Goal: Use online tool/utility: Utilize a website feature to perform a specific function

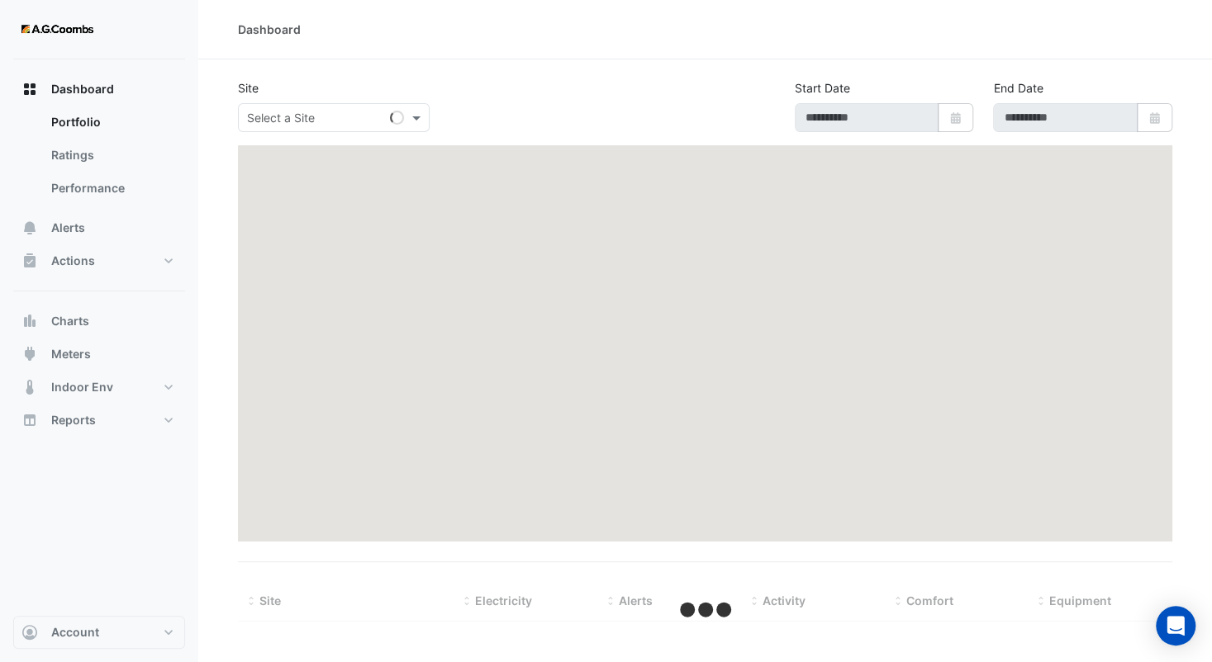
type input "**********"
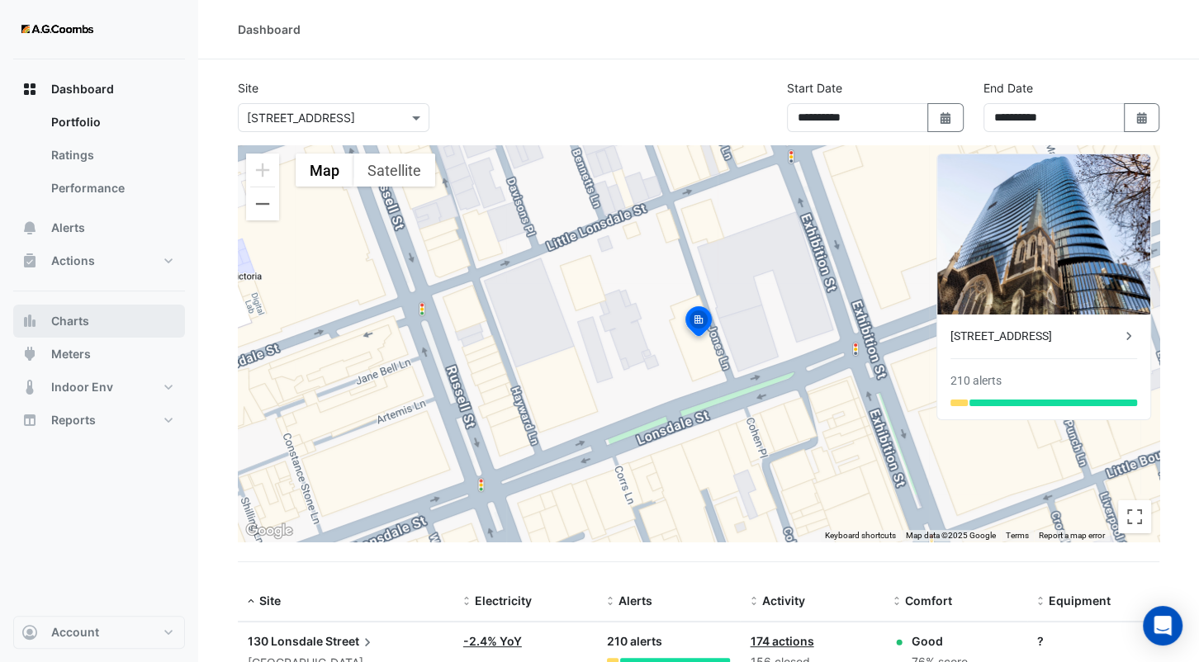
click at [89, 315] on button "Charts" at bounding box center [99, 321] width 172 height 33
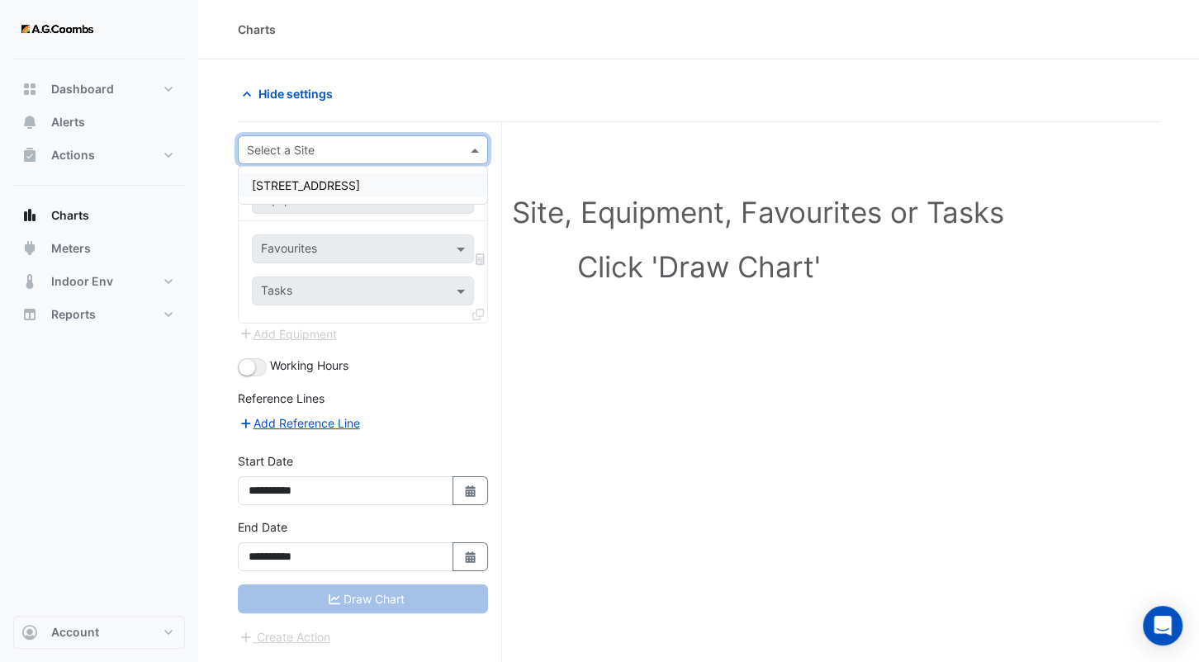
click at [314, 149] on input "text" at bounding box center [346, 150] width 199 height 17
click at [320, 183] on span "[STREET_ADDRESS]" at bounding box center [306, 185] width 108 height 14
click at [361, 197] on input "text" at bounding box center [346, 200] width 171 height 17
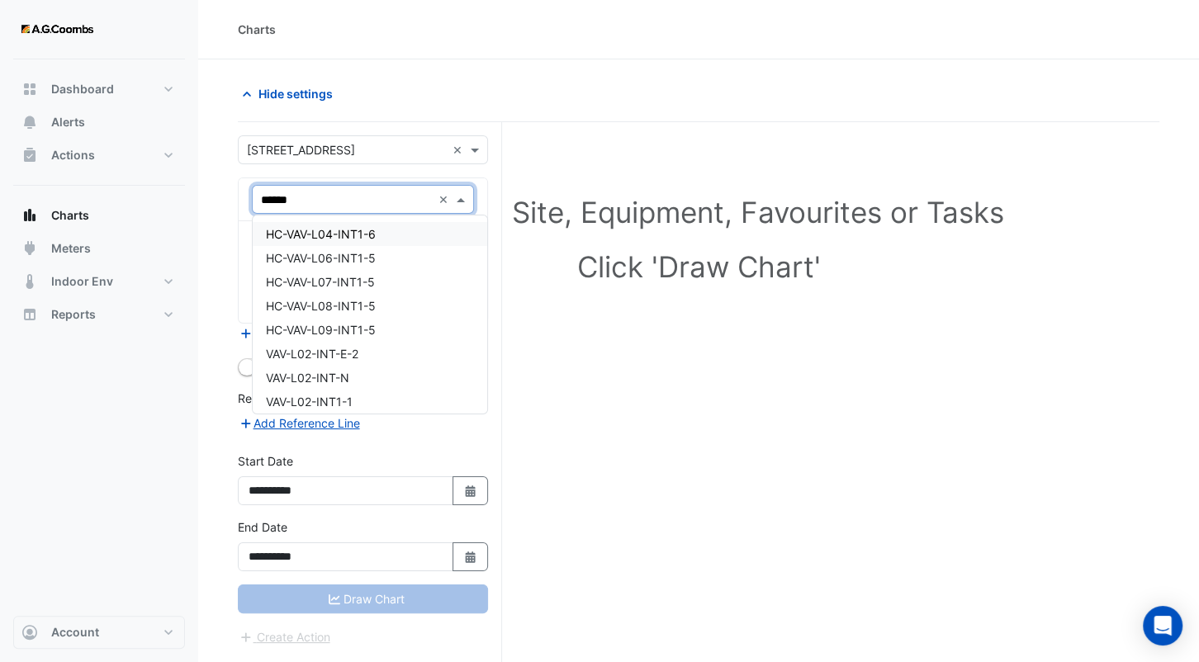
type input "*******"
click at [361, 264] on span "VAV-L06-E1-1 ([PERSON_NAME] IE)" at bounding box center [362, 258] width 192 height 14
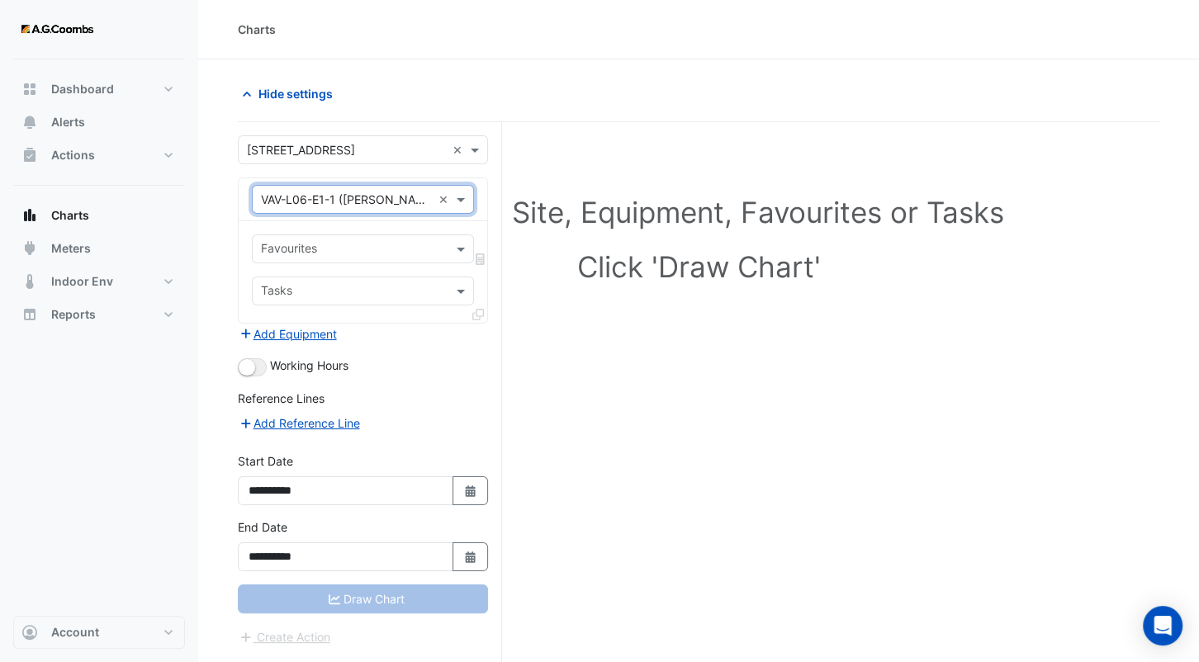
click at [349, 245] on input "text" at bounding box center [353, 250] width 185 height 17
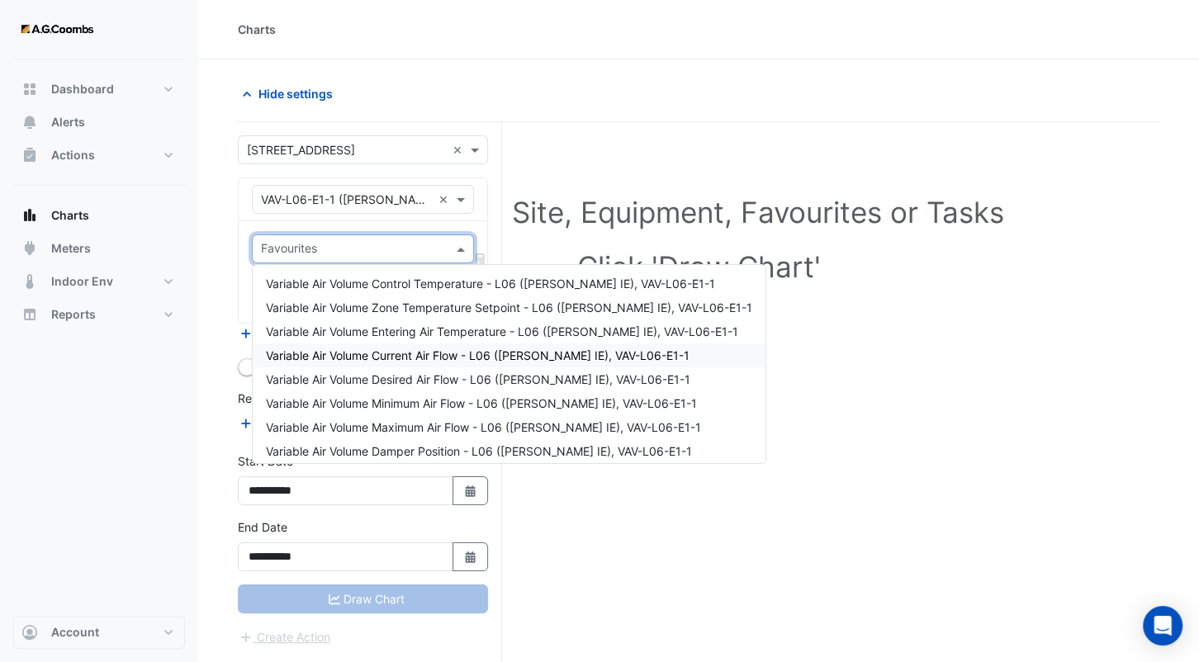
click at [415, 351] on span "Variable Air Volume Current Air Flow - L06 ([PERSON_NAME] IE), VAV-L06-E1-1" at bounding box center [478, 356] width 424 height 14
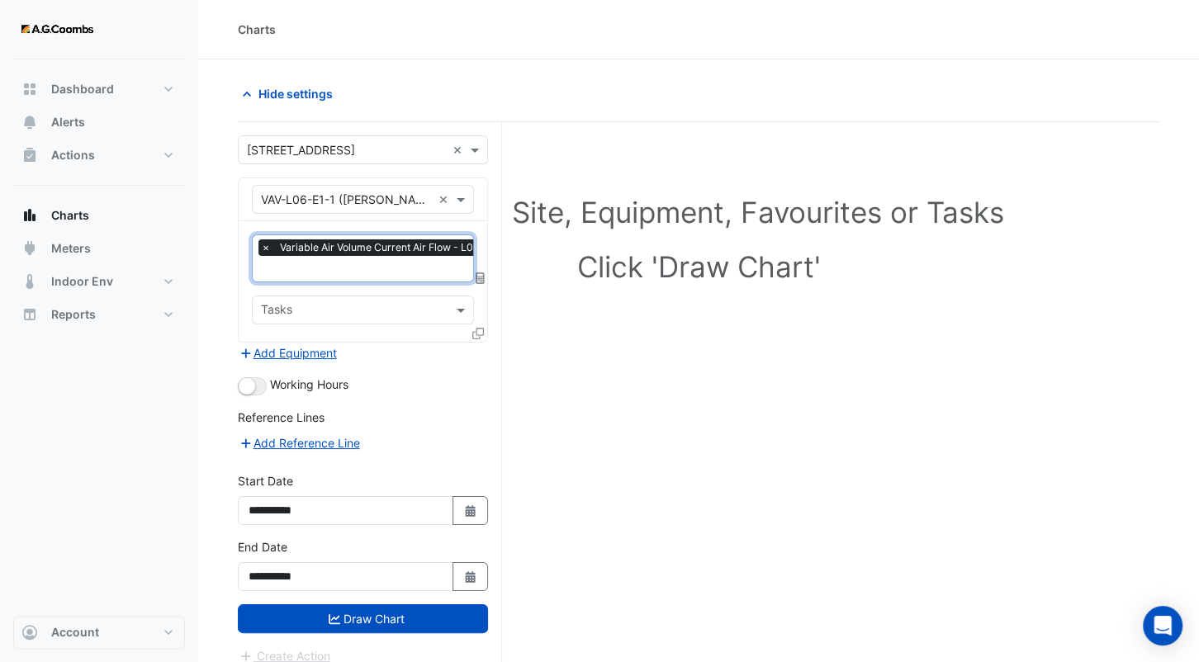
click at [392, 266] on input "text" at bounding box center [461, 270] width 400 height 17
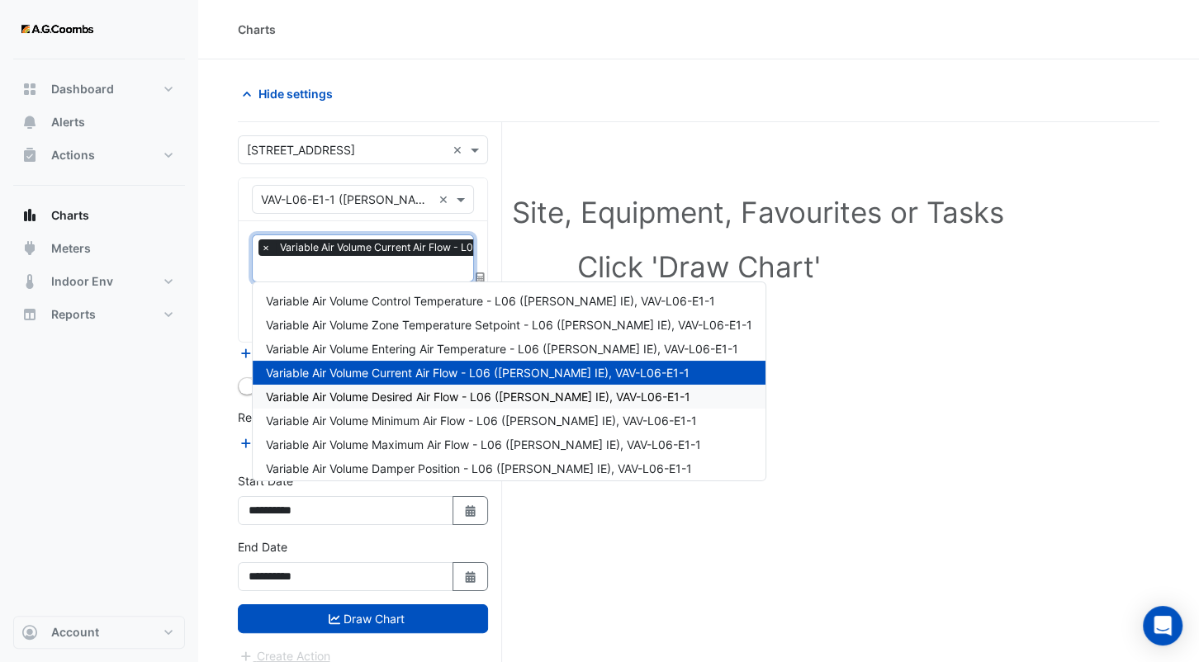
scroll to position [83, 0]
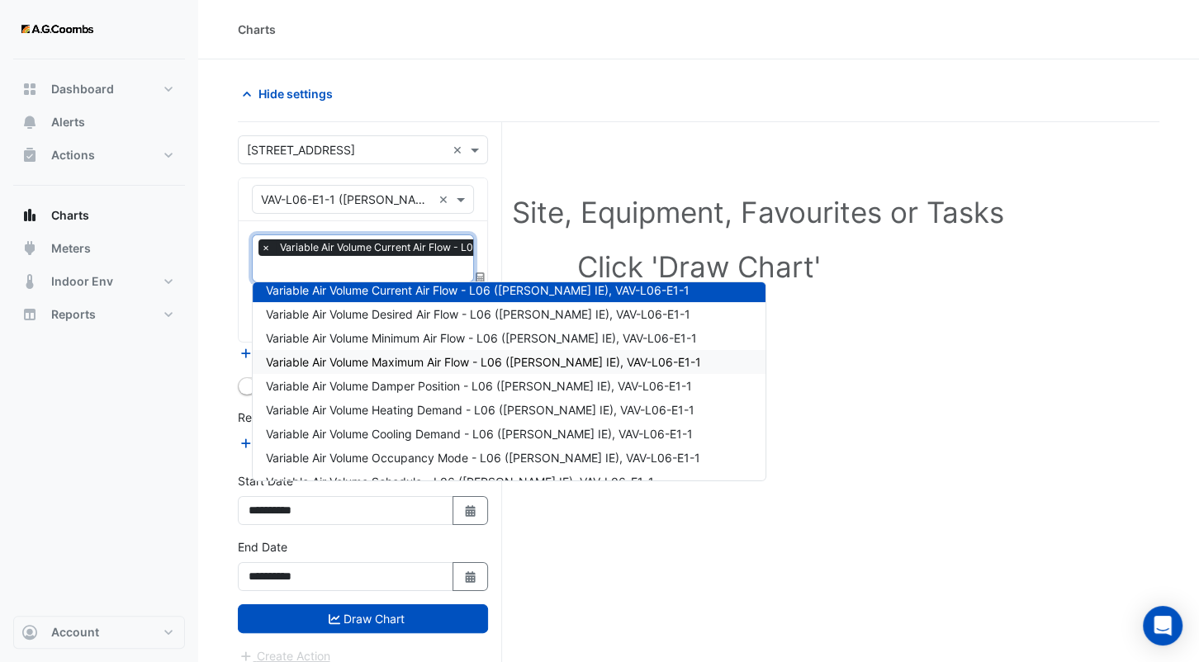
click at [448, 353] on div "Variable Air Volume Maximum Air Flow - L06 ([PERSON_NAME] IE), VAV-L06-E1-1" at bounding box center [509, 362] width 513 height 24
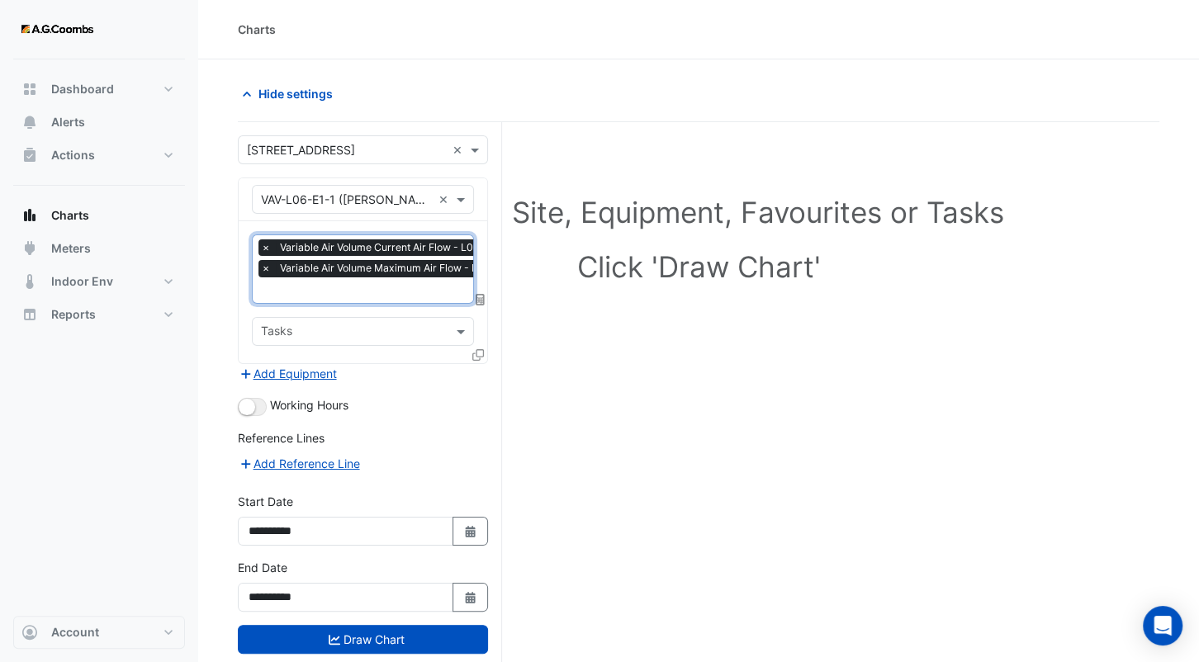
click at [359, 283] on input "text" at bounding box center [466, 291] width 410 height 17
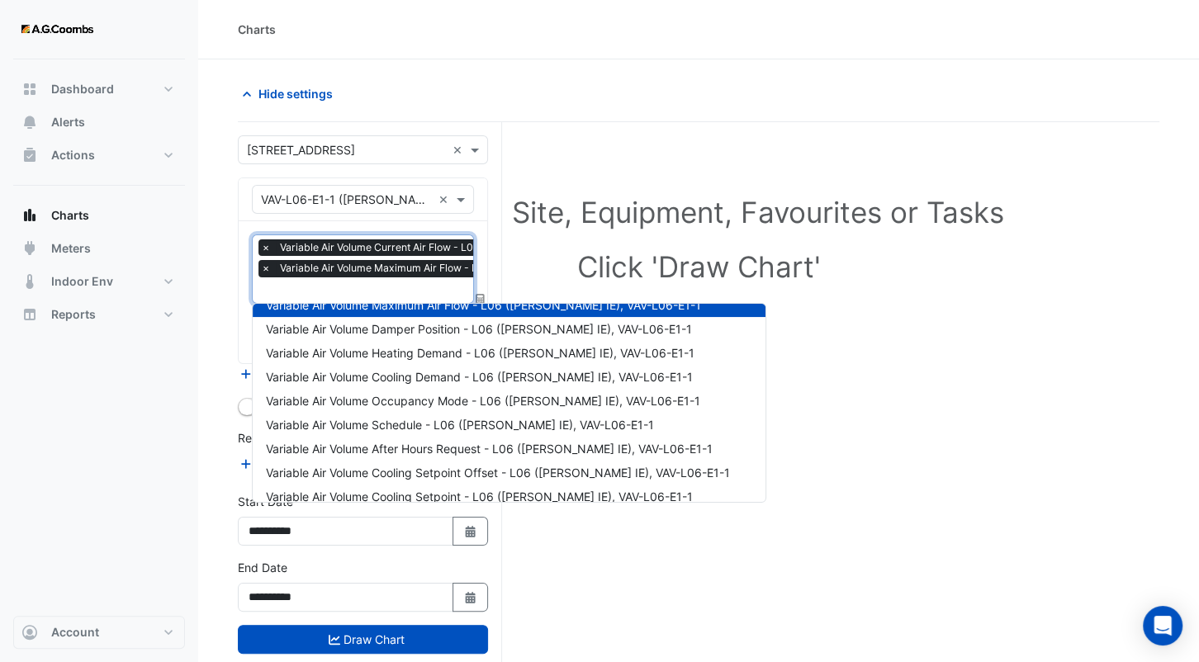
scroll to position [165, 0]
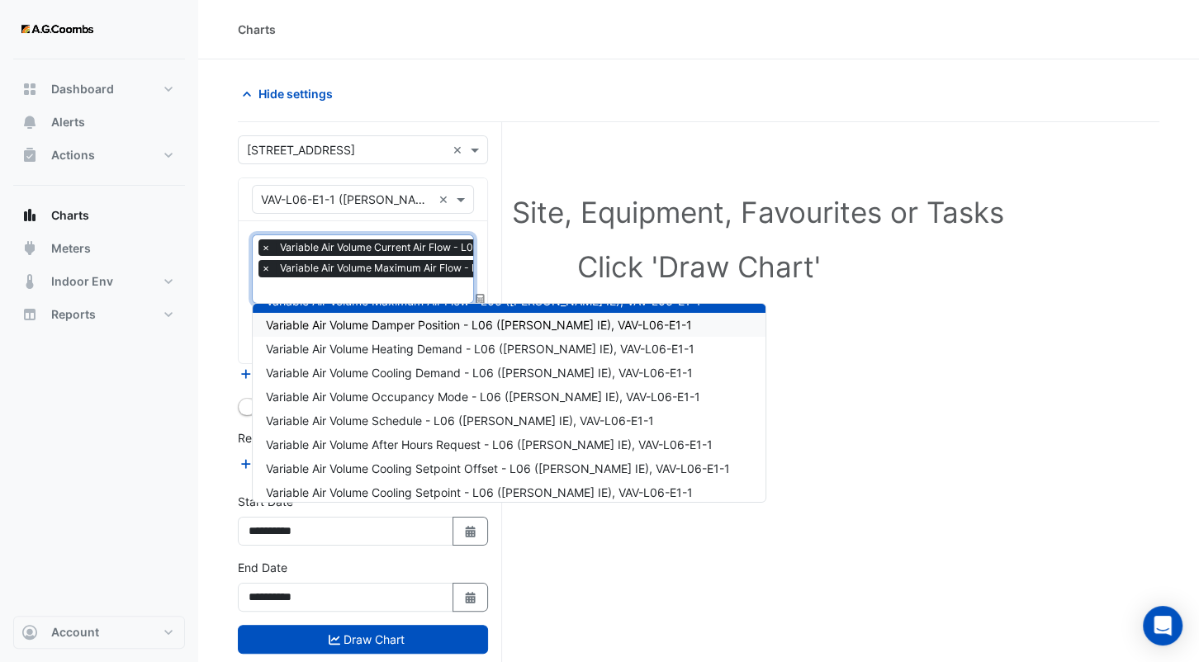
click at [427, 324] on span "Variable Air Volume Damper Position - L06 ([PERSON_NAME] IE), VAV-L06-E1-1" at bounding box center [479, 325] width 426 height 14
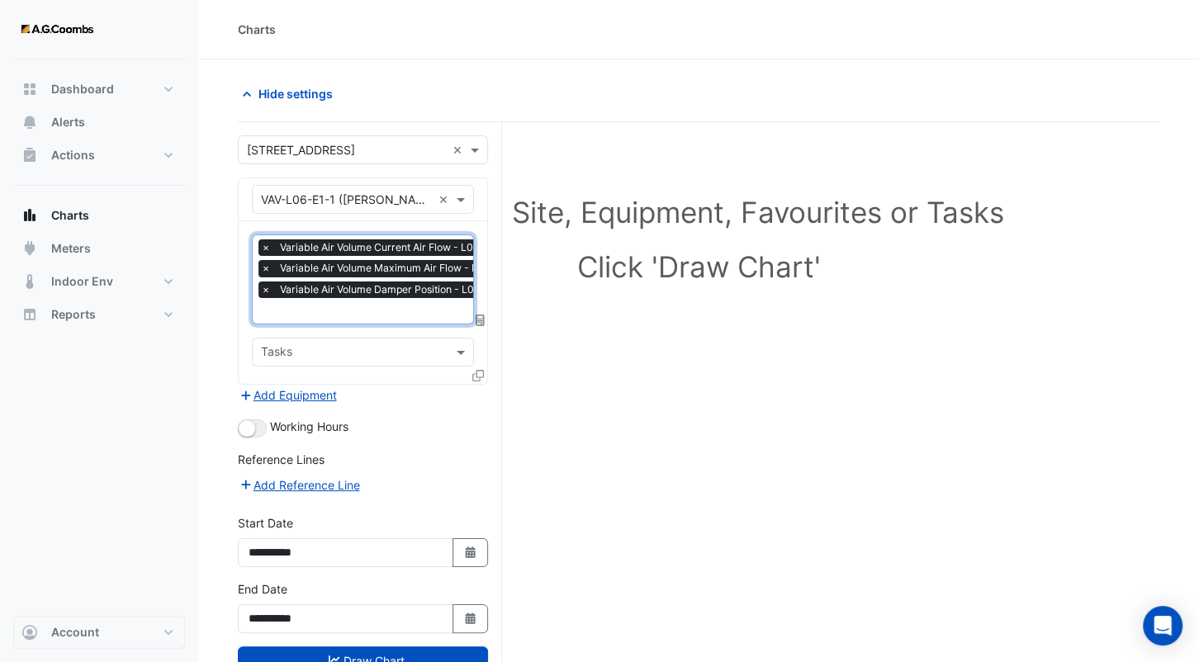
click at [368, 298] on div "× Variable Air Volume Current Air Flow - L06 ([PERSON_NAME] IE), VAV-L06-E1-1 ×…" at bounding box center [465, 271] width 413 height 63
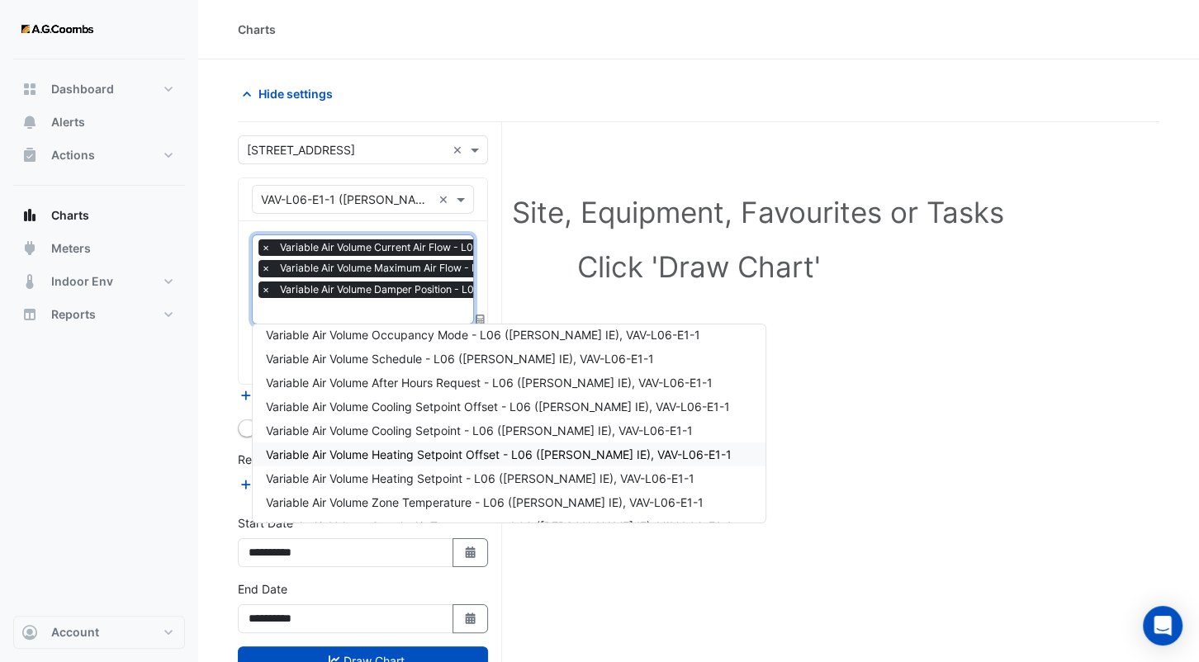
scroll to position [316, 0]
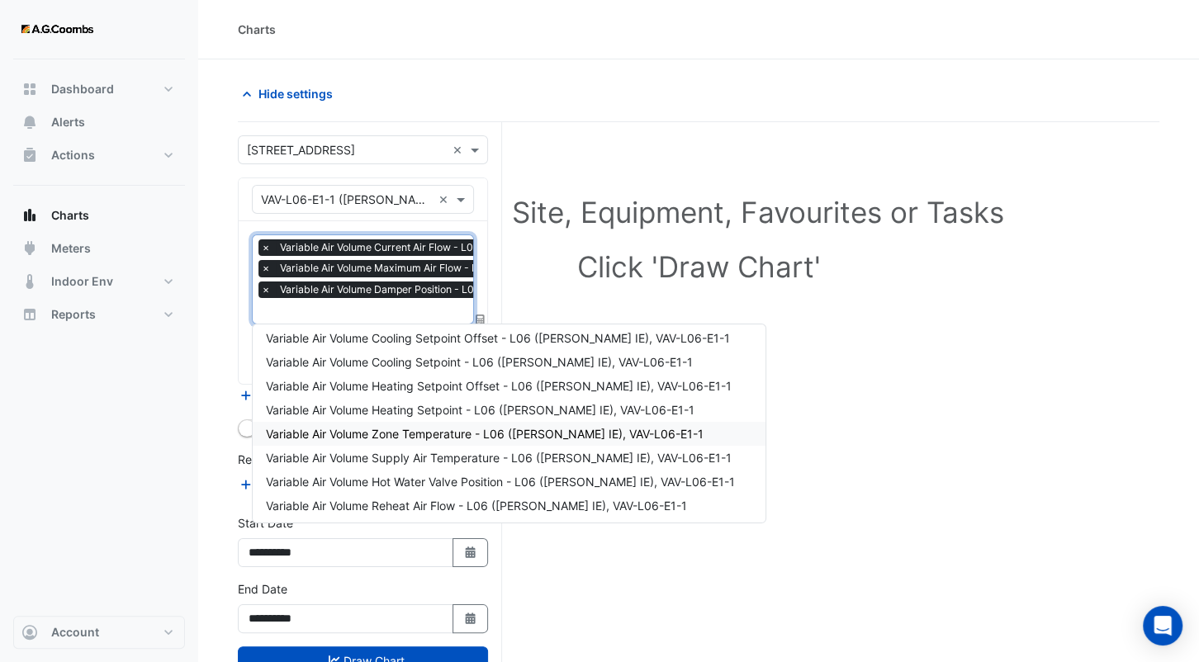
click at [448, 428] on span "Variable Air Volume Zone Temperature - L06 ([PERSON_NAME] IE), VAV-L06-E1-1" at bounding box center [485, 434] width 438 height 14
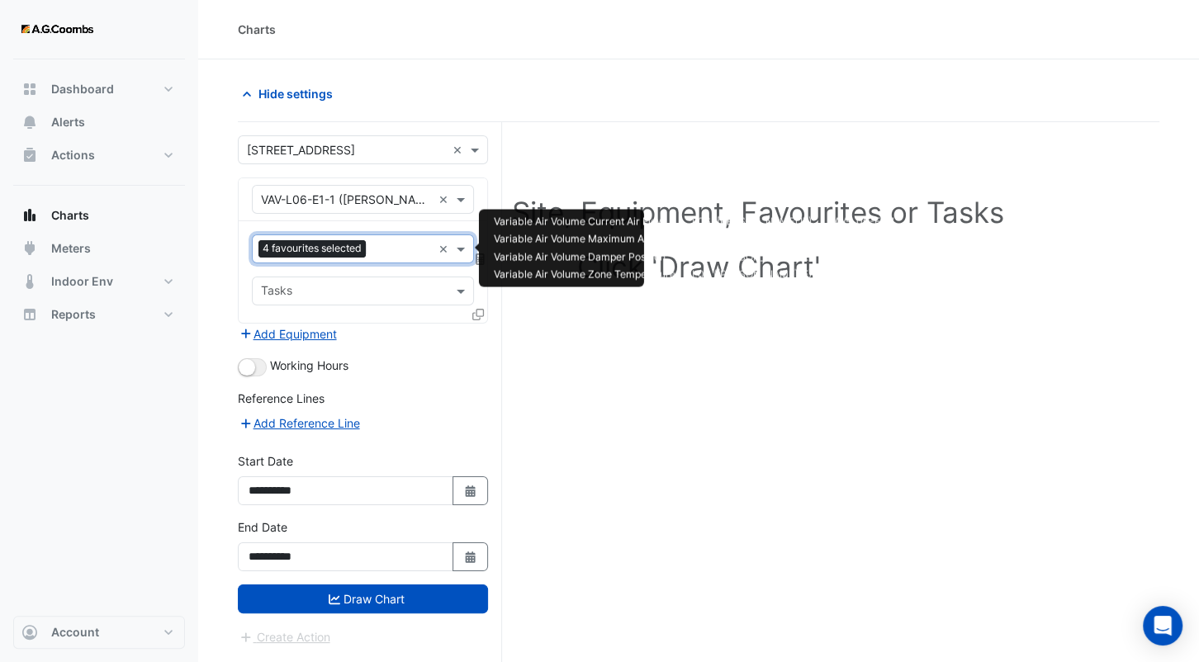
click at [390, 254] on input "text" at bounding box center [401, 250] width 59 height 17
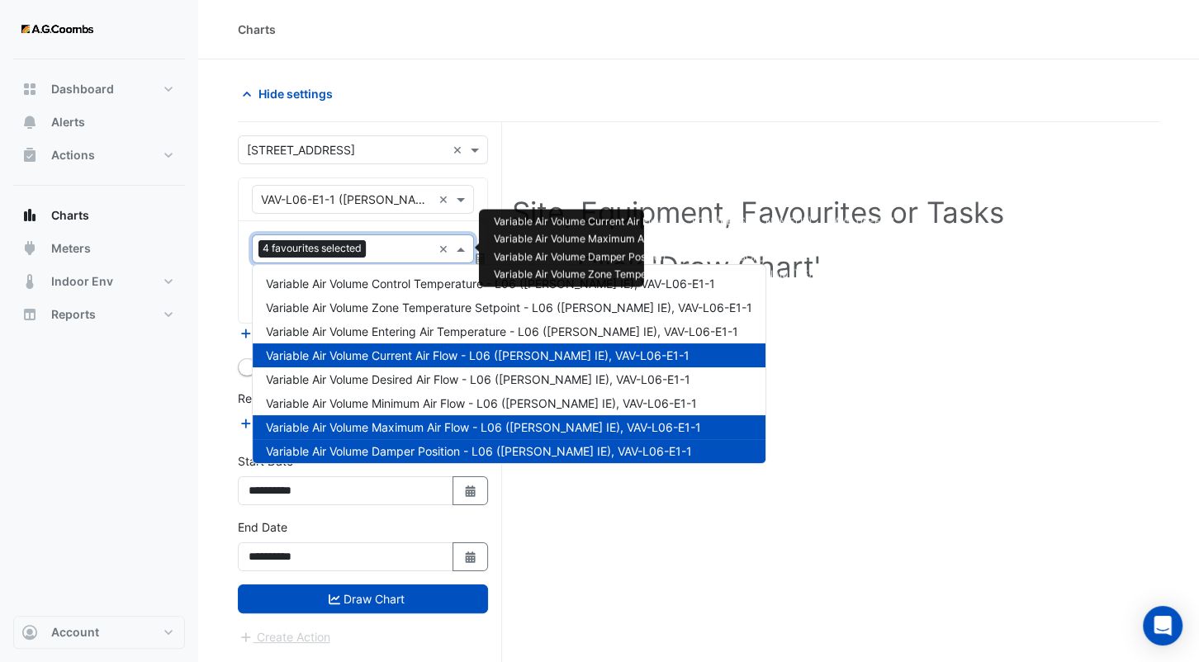
scroll to position [317, 0]
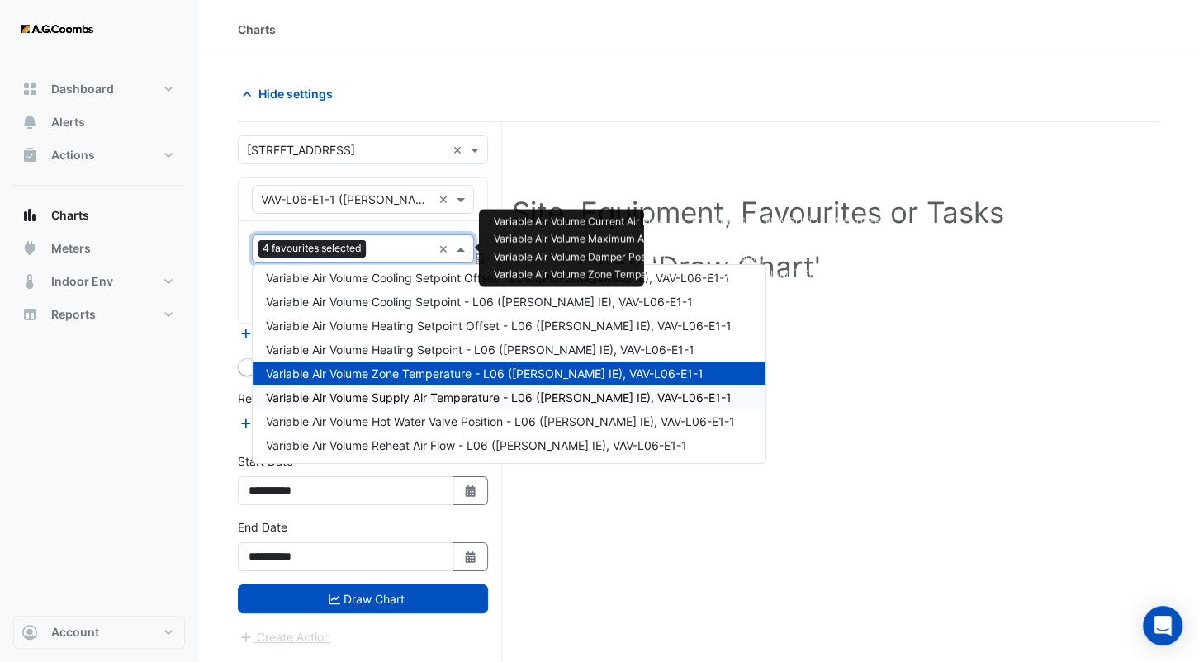
click at [453, 388] on div "Variable Air Volume Supply Air Temperature - L06 ([PERSON_NAME] IE), VAV-L06-E1…" at bounding box center [509, 398] width 513 height 24
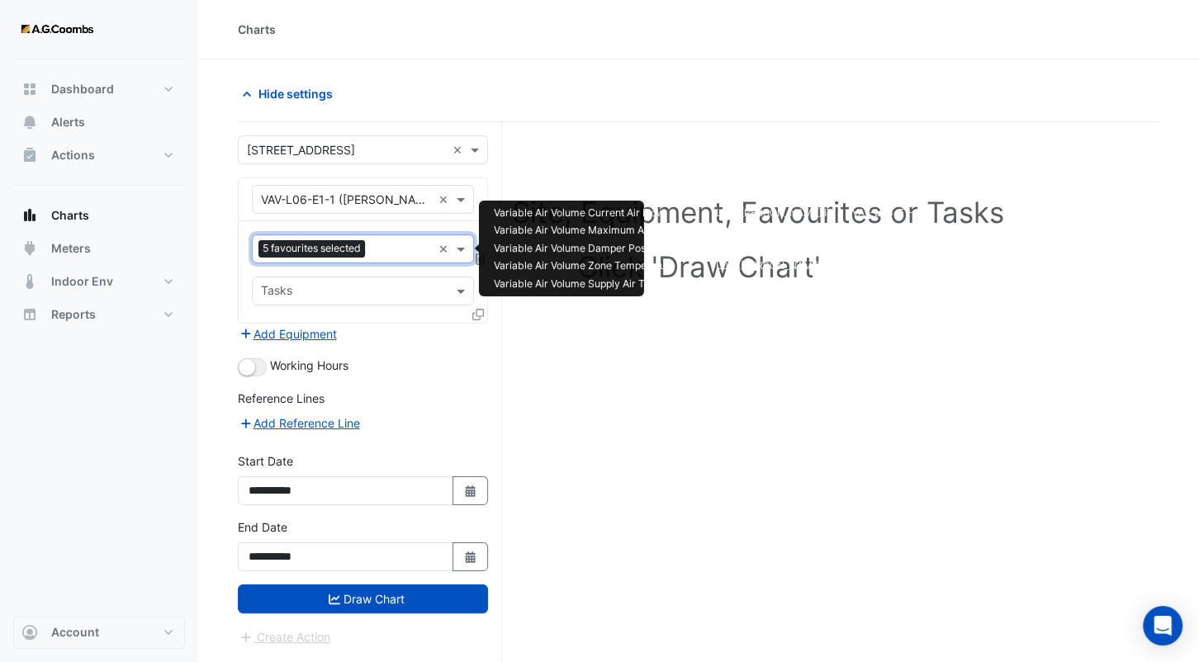
click at [389, 245] on input "text" at bounding box center [402, 250] width 60 height 17
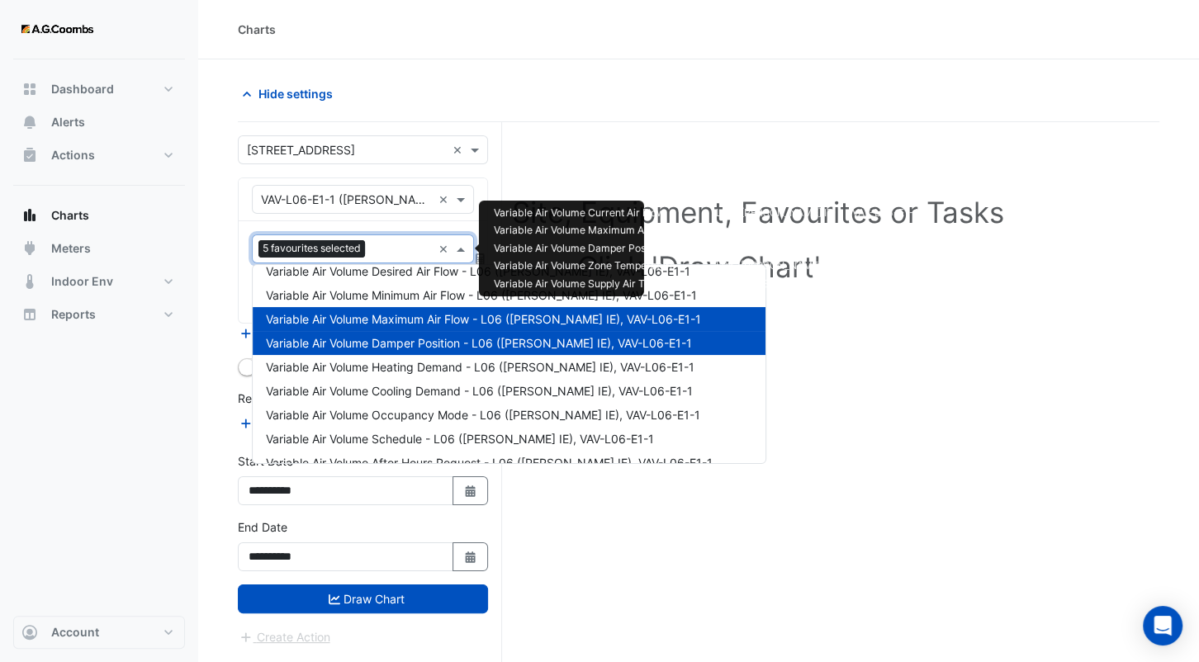
scroll to position [0, 0]
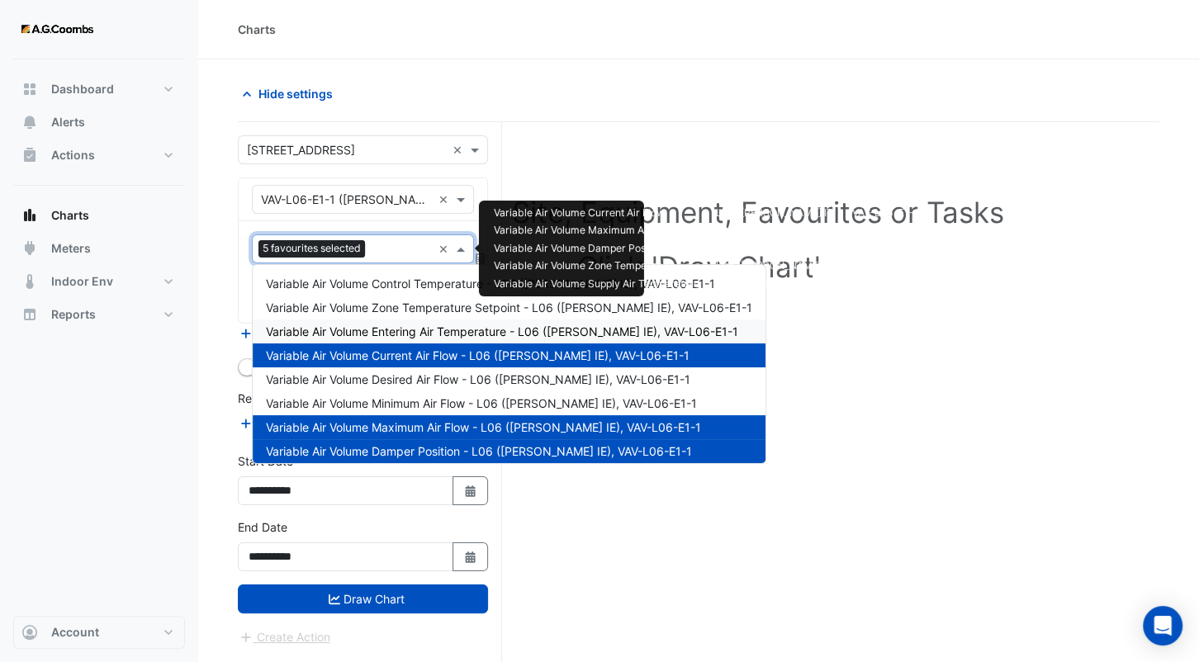
click at [431, 325] on span "Variable Air Volume Entering Air Temperature - L06 ([PERSON_NAME] IE), VAV-L06-…" at bounding box center [502, 332] width 472 height 14
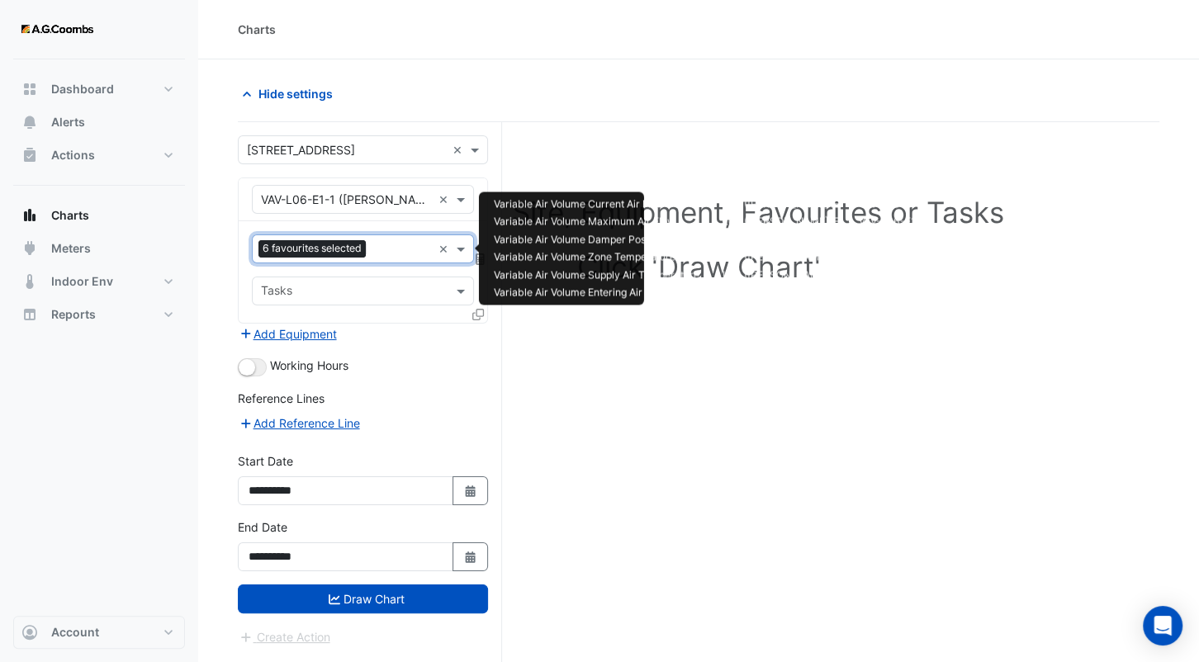
click at [385, 248] on input "text" at bounding box center [401, 250] width 59 height 17
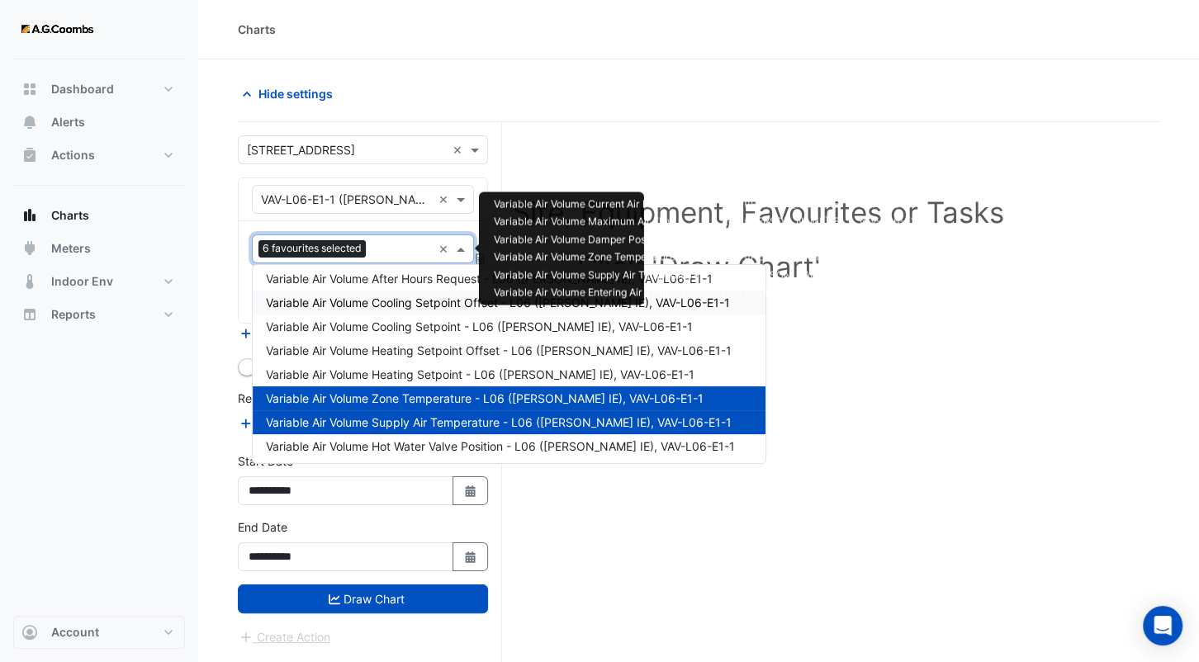
scroll to position [317, 0]
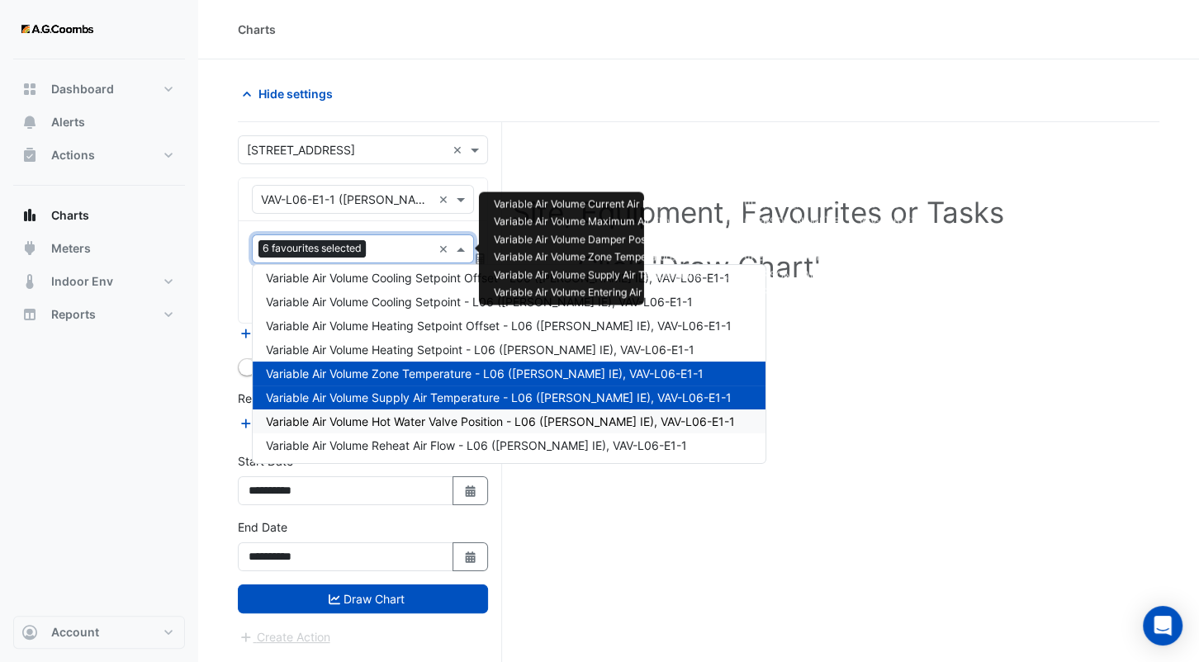
click at [429, 418] on span "Variable Air Volume Hot Water Valve Position - L06 ([PERSON_NAME] IE), VAV-L06-…" at bounding box center [500, 422] width 469 height 14
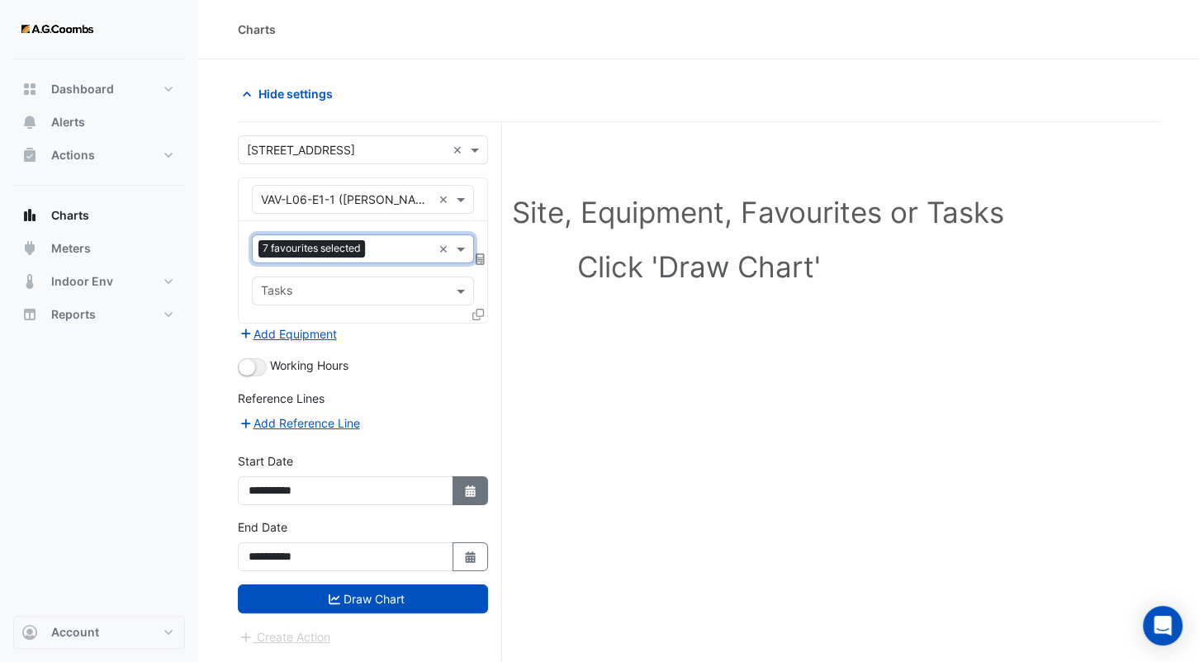
click at [474, 491] on icon "button" at bounding box center [470, 492] width 10 height 12
select select "*"
select select "****"
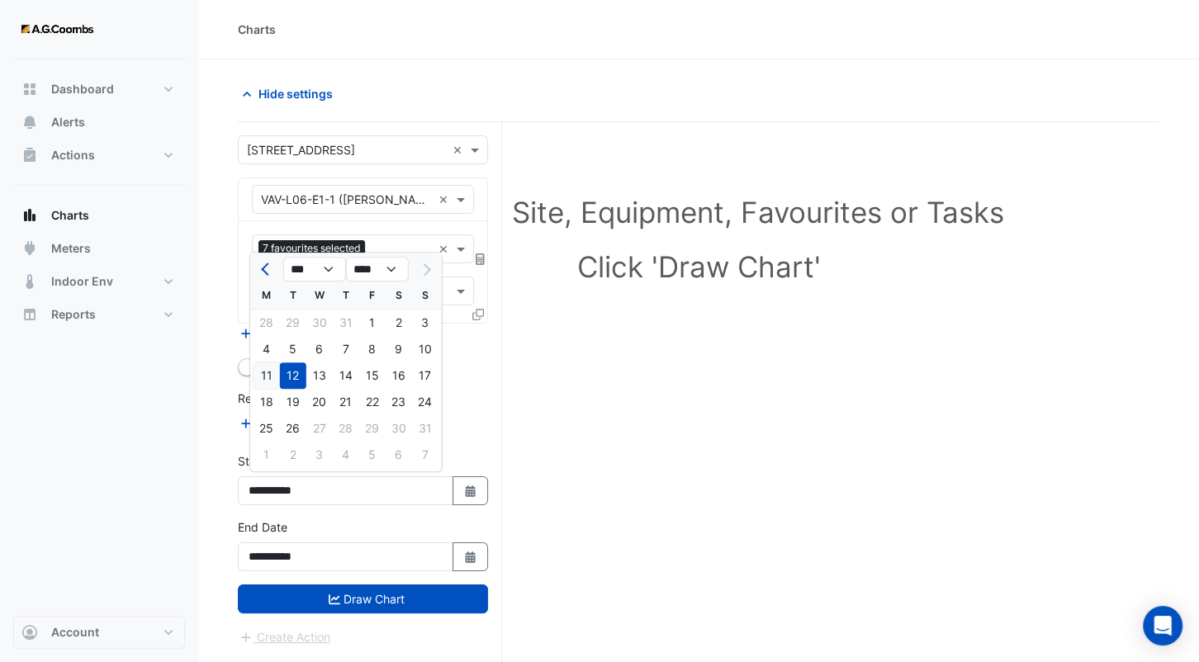
click at [269, 374] on div "11" at bounding box center [267, 376] width 26 height 26
type input "**********"
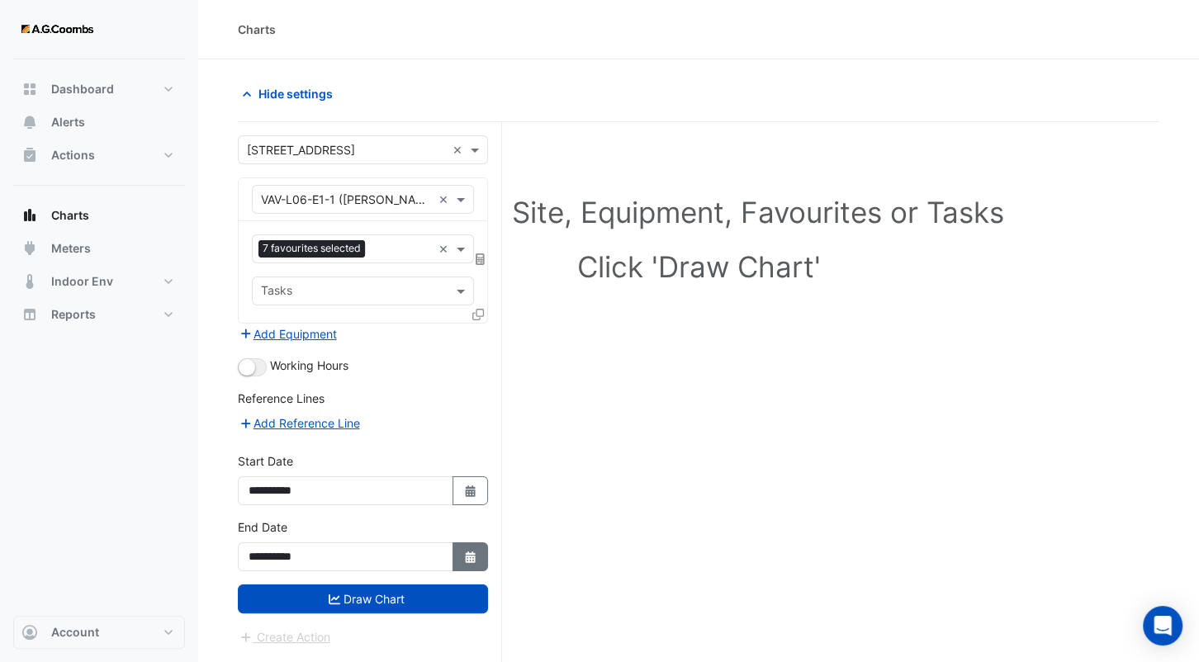
click at [480, 549] on button "Select Date" at bounding box center [471, 557] width 36 height 29
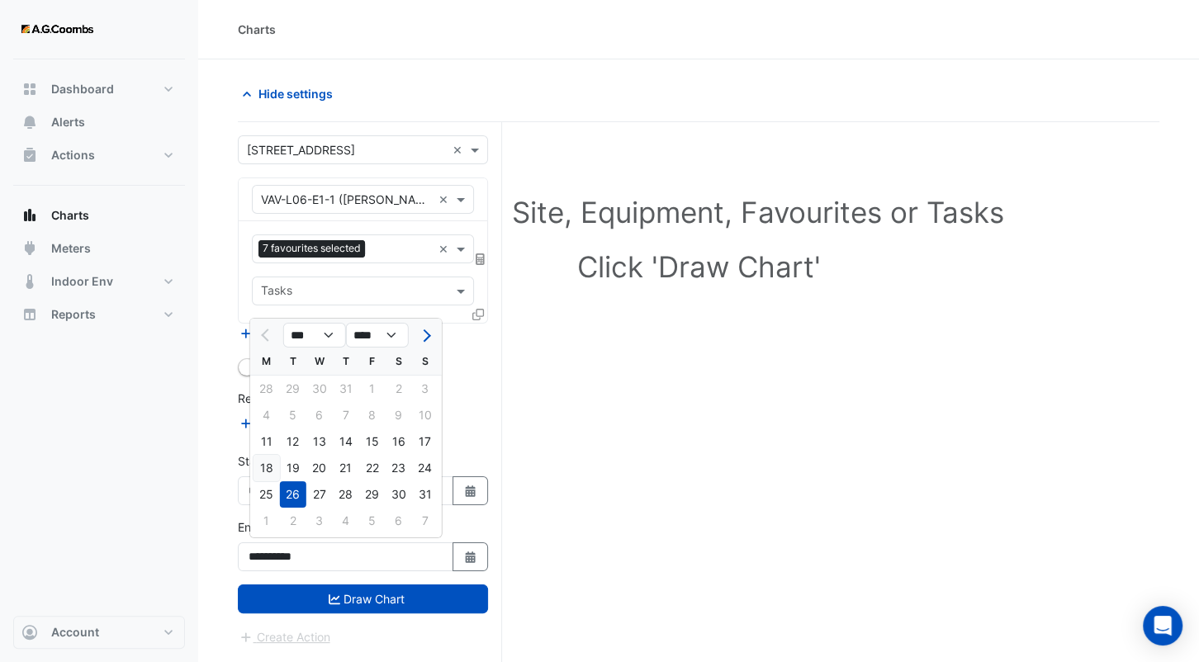
click at [269, 465] on div "18" at bounding box center [267, 468] width 26 height 26
type input "**********"
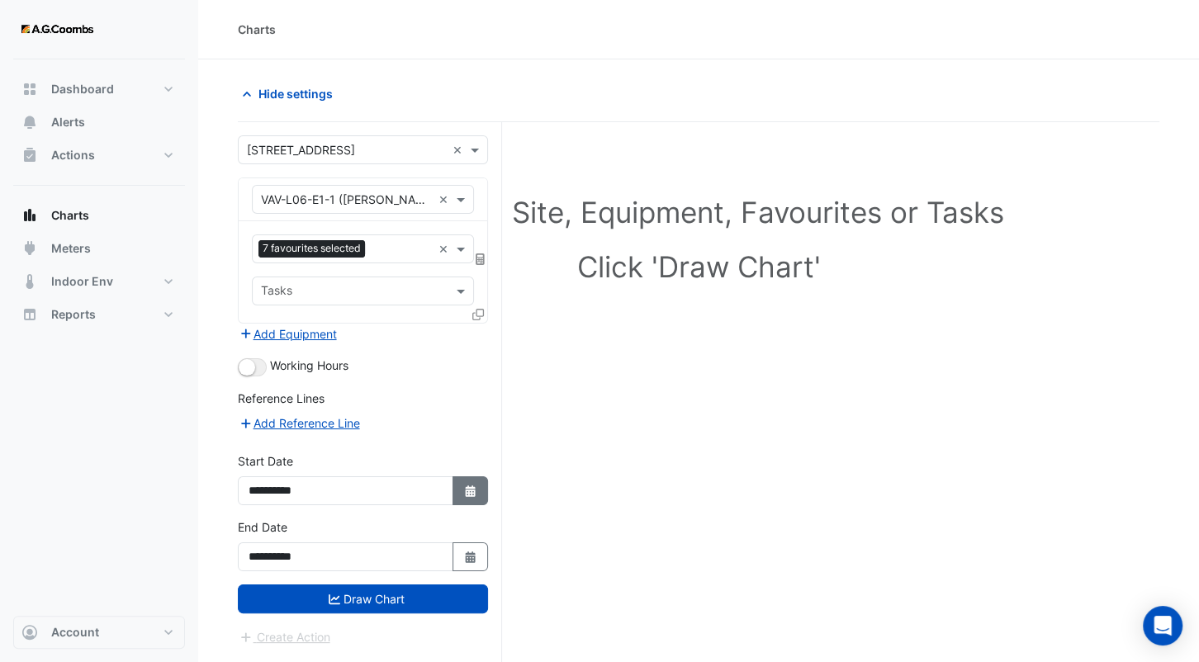
click at [453, 493] on button "Select Date" at bounding box center [471, 491] width 36 height 29
select select "*"
select select "****"
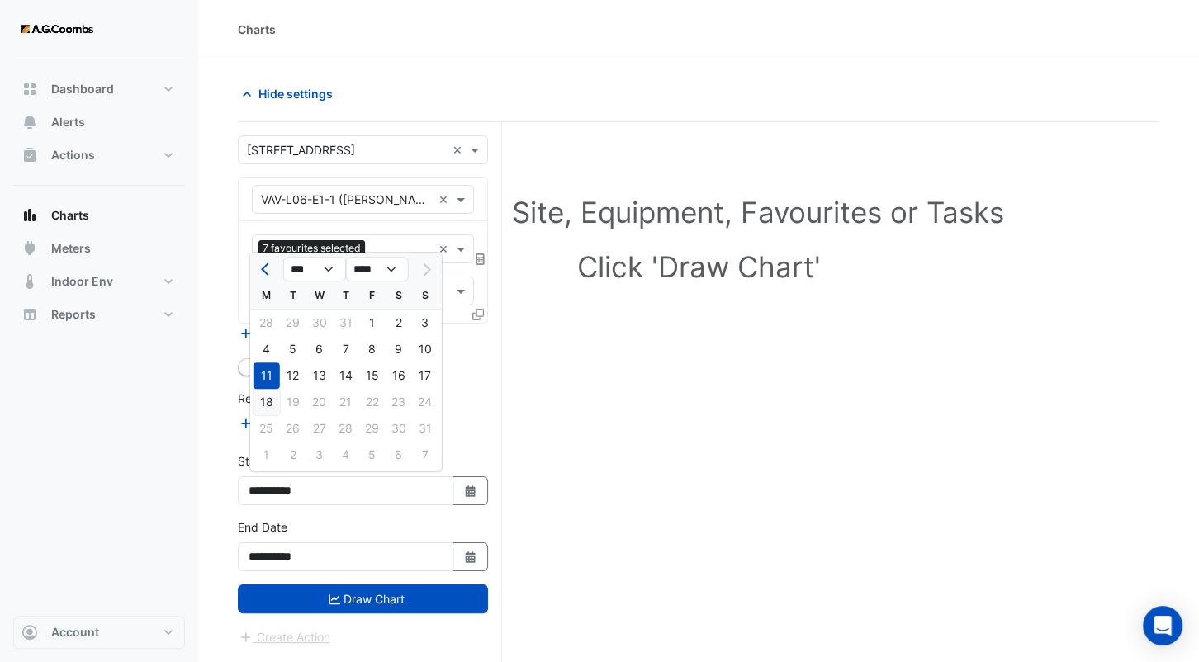
click at [270, 393] on div "18" at bounding box center [267, 402] width 26 height 26
type input "**********"
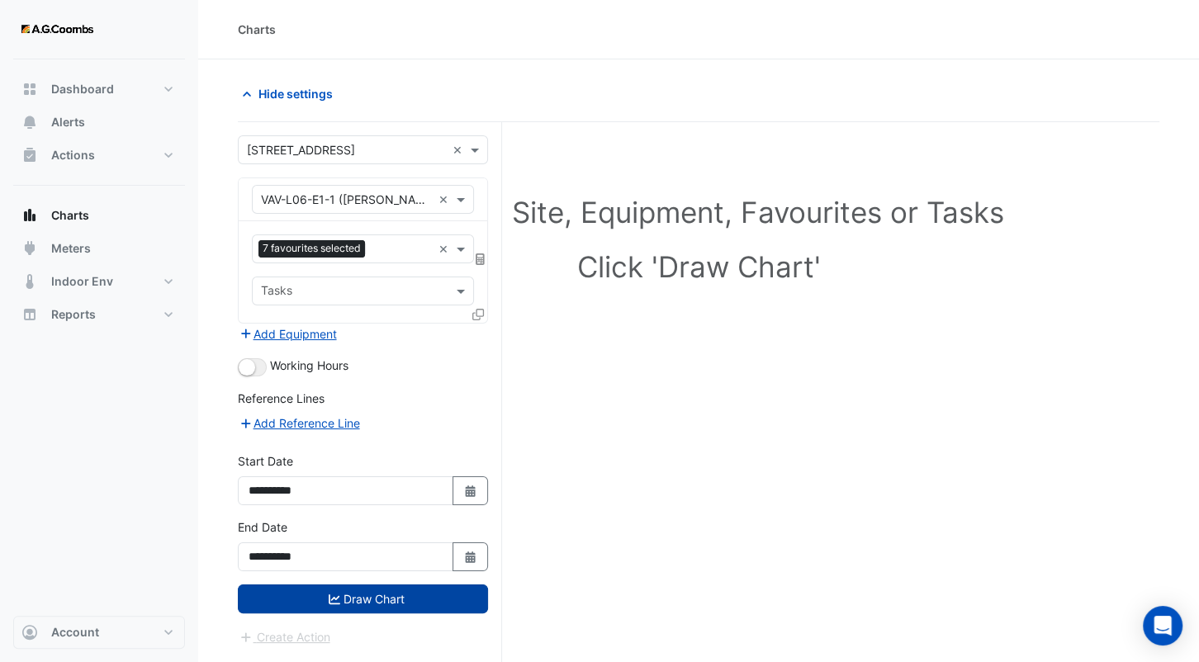
click at [408, 601] on button "Draw Chart" at bounding box center [363, 599] width 250 height 29
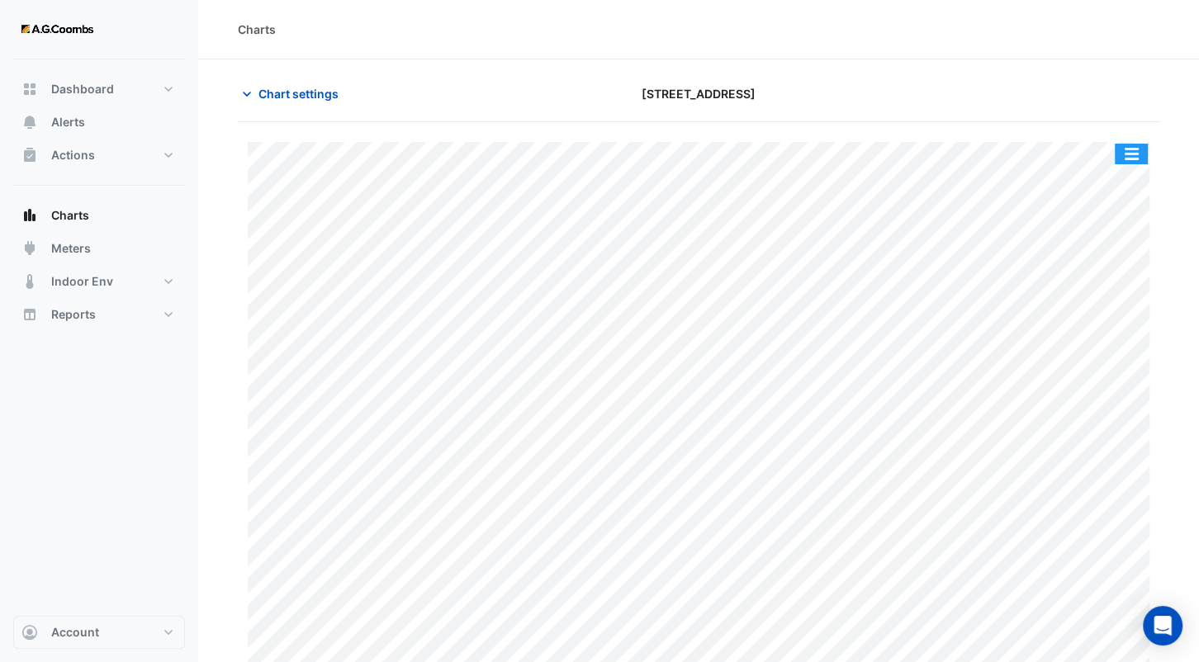
click at [1146, 149] on button "button" at bounding box center [1131, 154] width 33 height 21
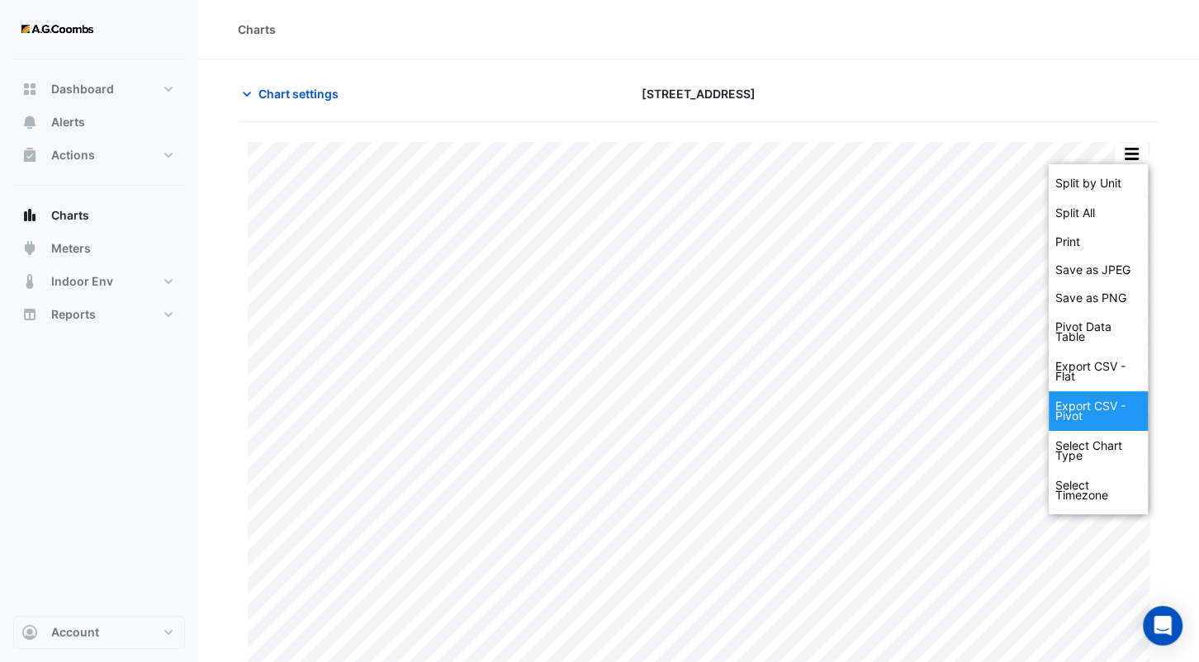
click at [1107, 407] on div "Export CSV - Pivot" at bounding box center [1098, 411] width 99 height 40
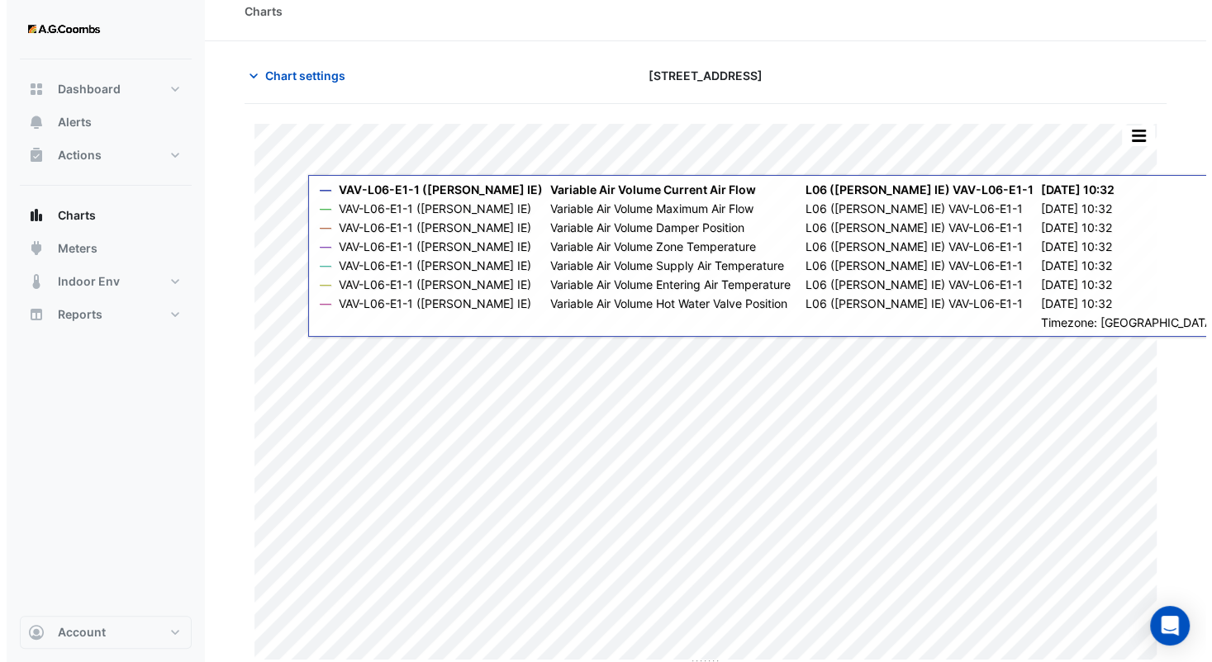
scroll to position [23, 0]
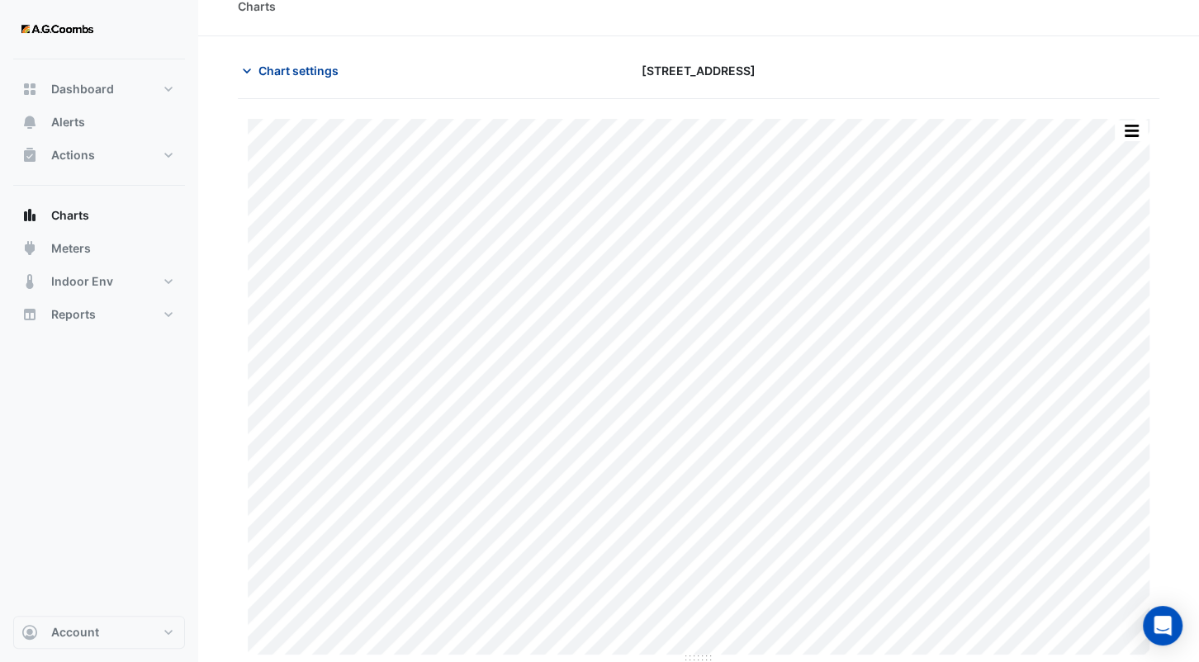
click at [294, 72] on span "Chart settings" at bounding box center [299, 70] width 80 height 17
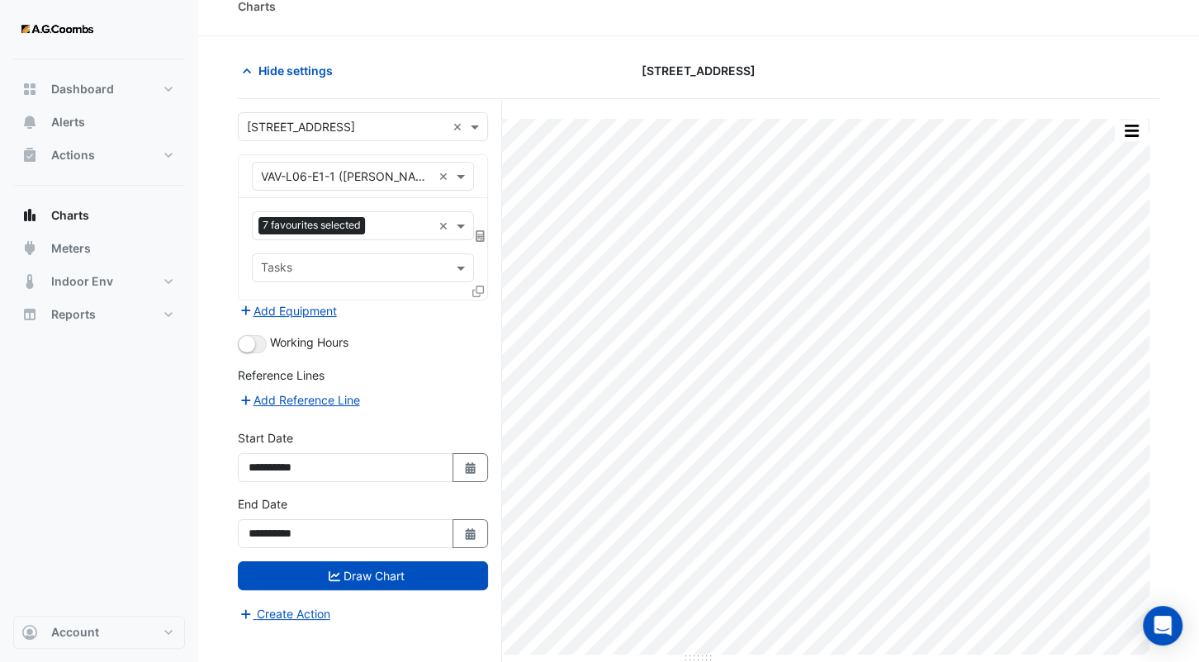
click at [474, 288] on icon at bounding box center [478, 292] width 12 height 12
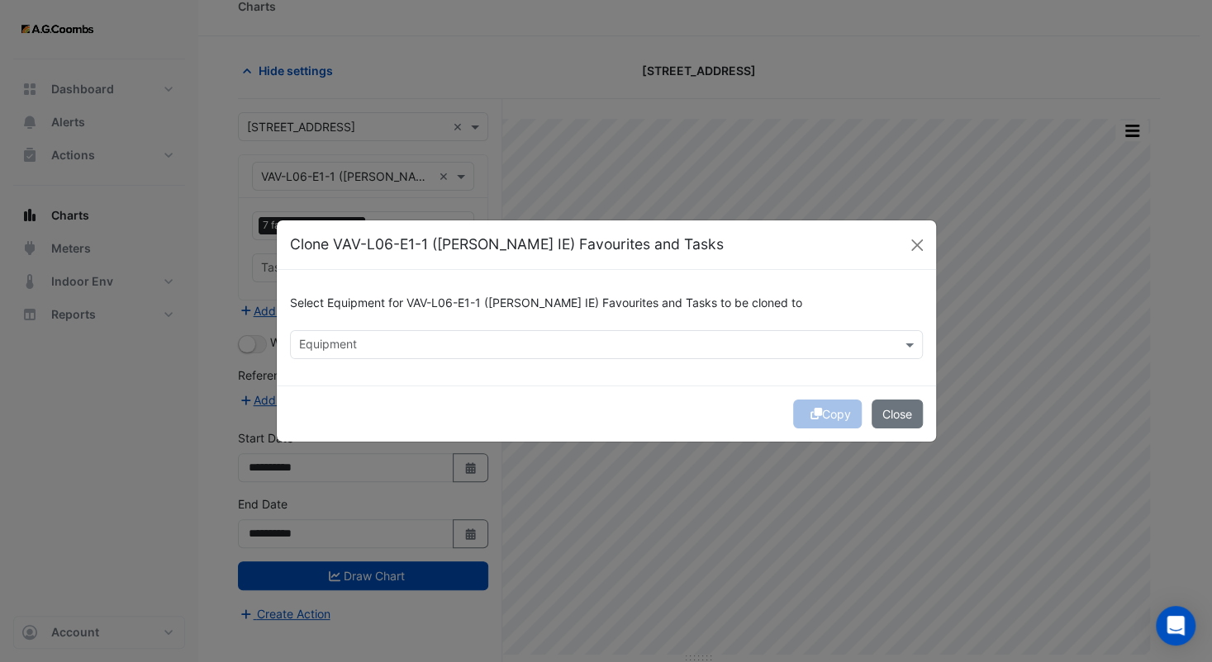
click at [436, 347] on input "text" at bounding box center [596, 346] width 595 height 17
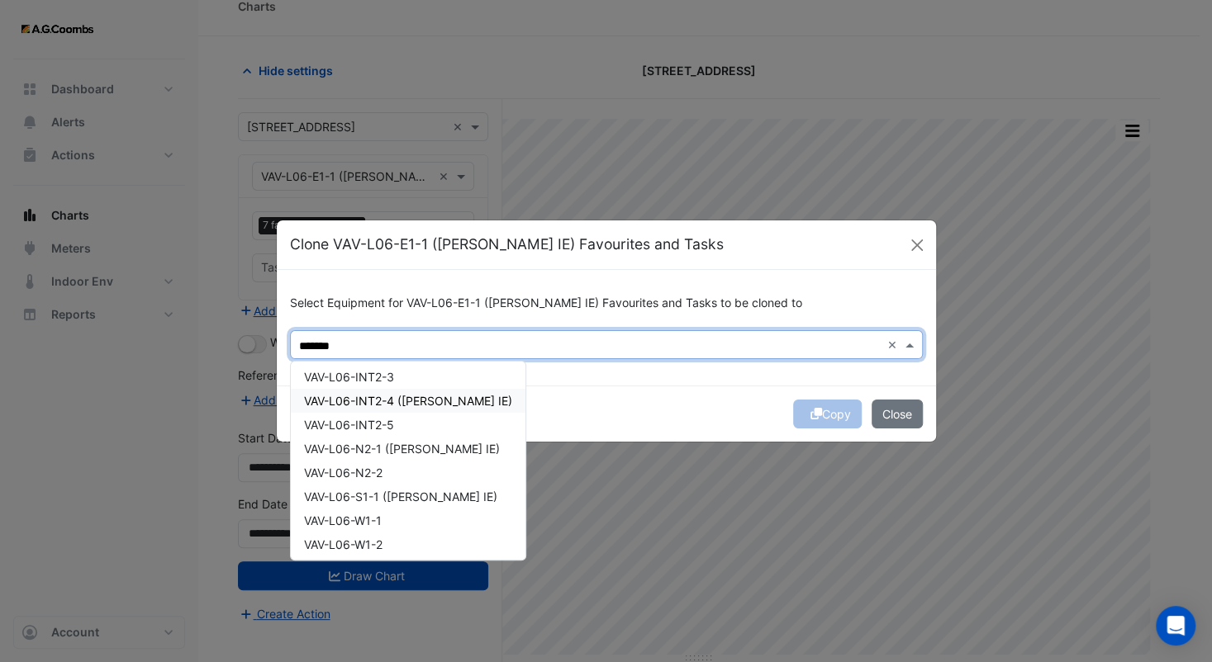
scroll to position [248, 0]
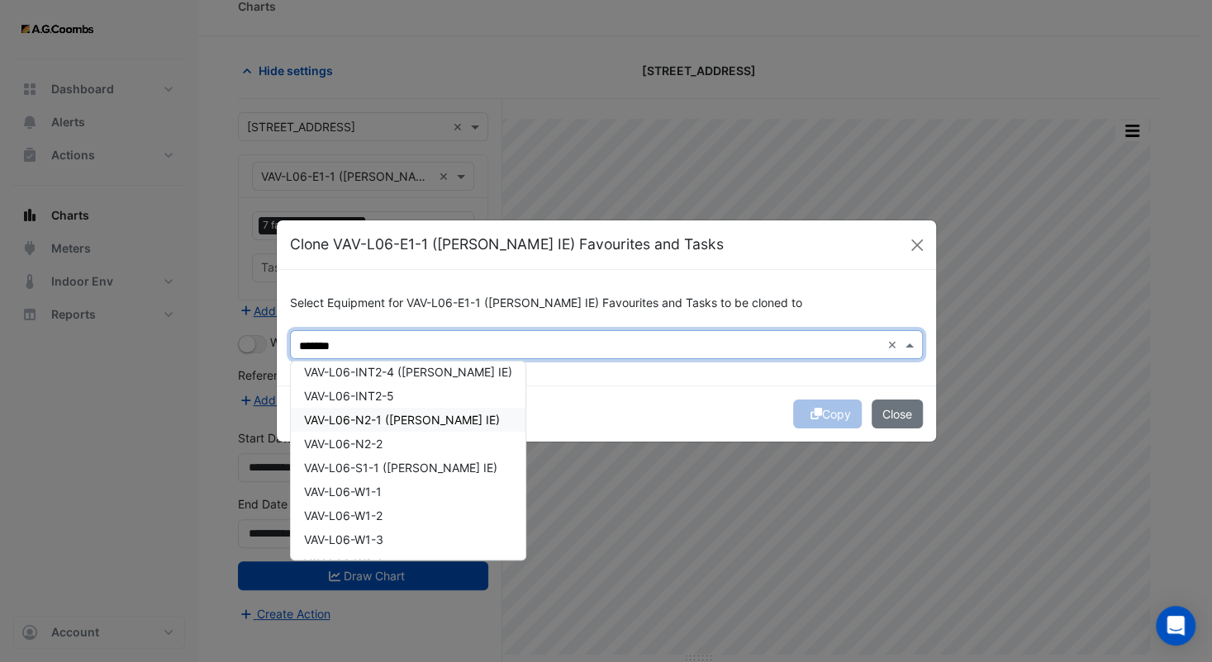
click at [429, 416] on span "VAV-L06-N2-1 ([PERSON_NAME] IE)" at bounding box center [402, 420] width 196 height 14
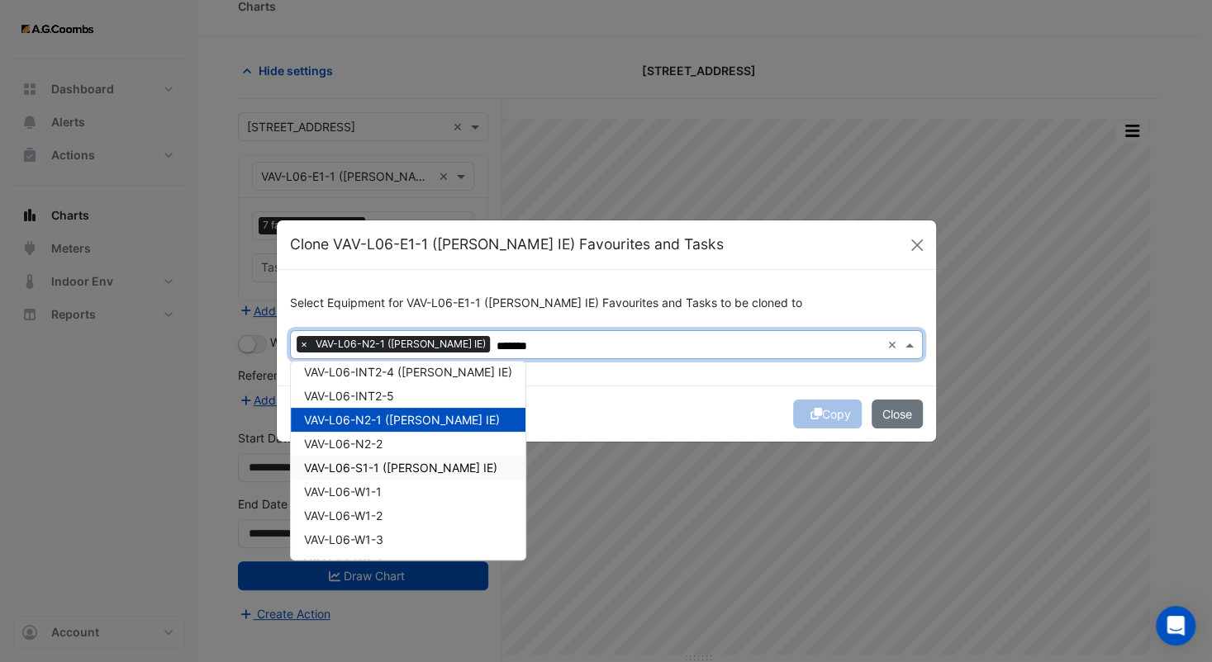
click at [437, 463] on span "VAV-L06-S1-1 ([PERSON_NAME] IE)" at bounding box center [400, 468] width 193 height 14
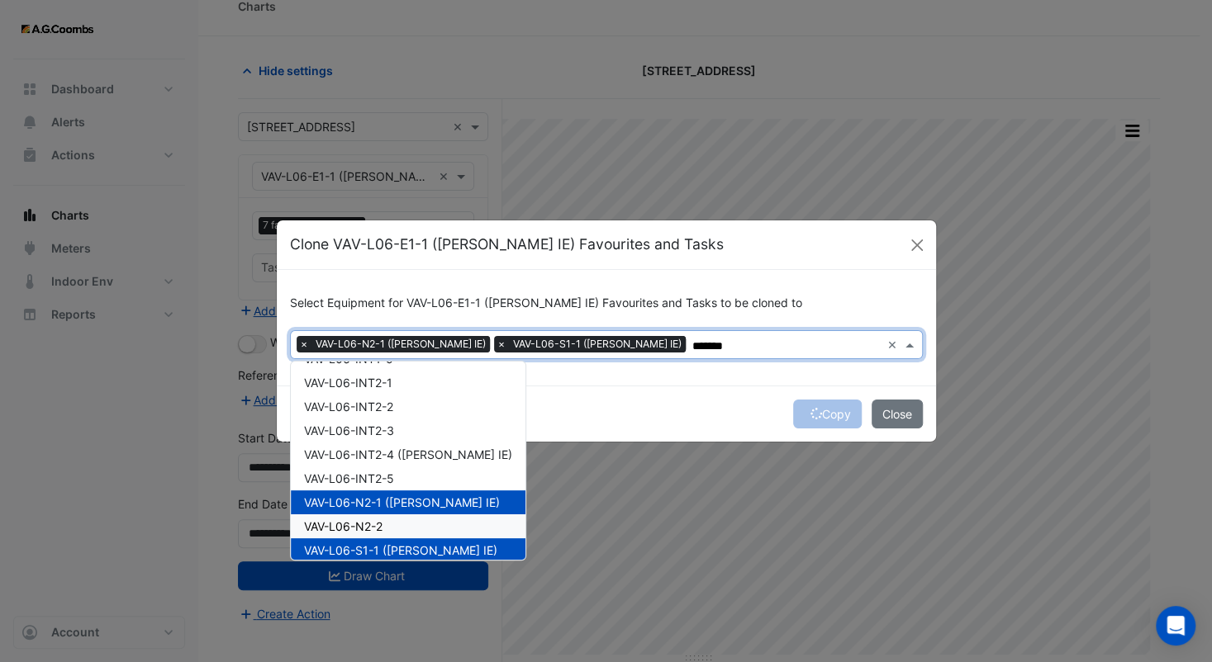
scroll to position [83, 0]
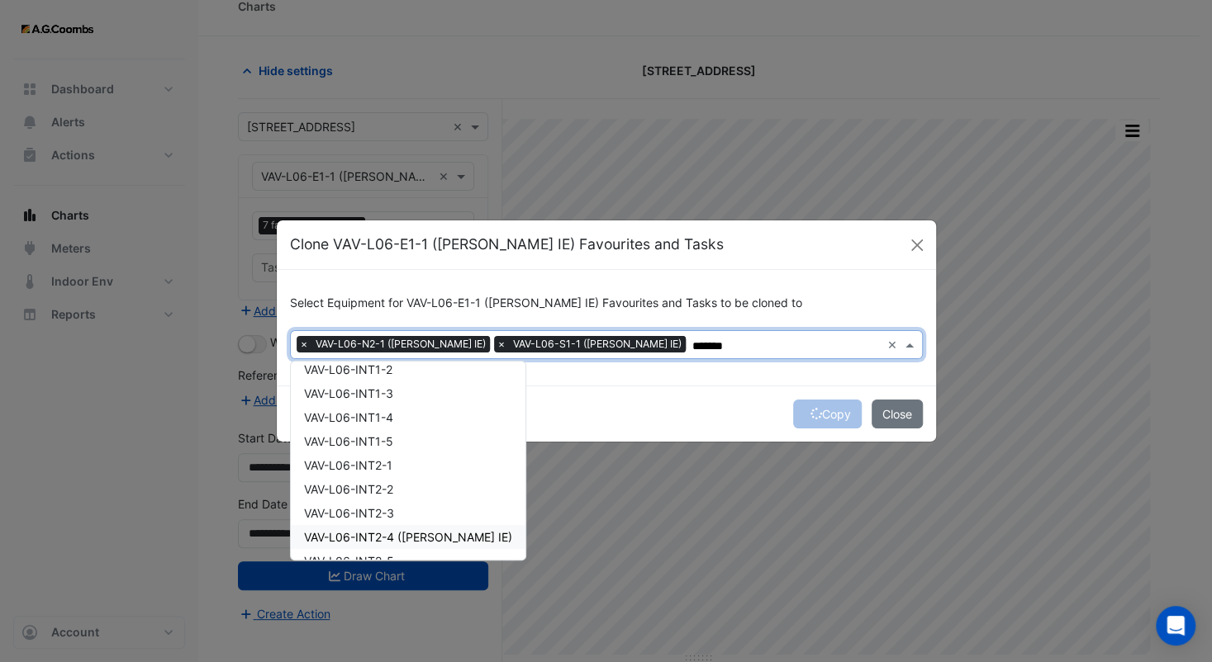
click at [444, 534] on span "VAV-L06-INT2-4 ([PERSON_NAME] IE)" at bounding box center [408, 537] width 208 height 14
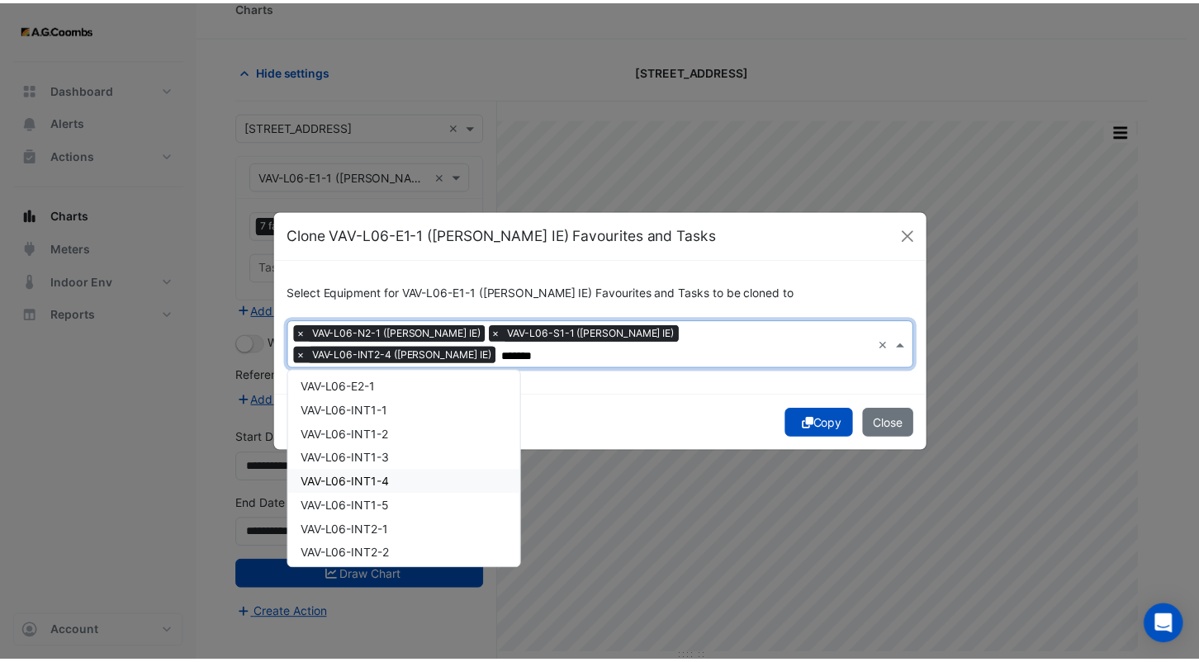
scroll to position [0, 0]
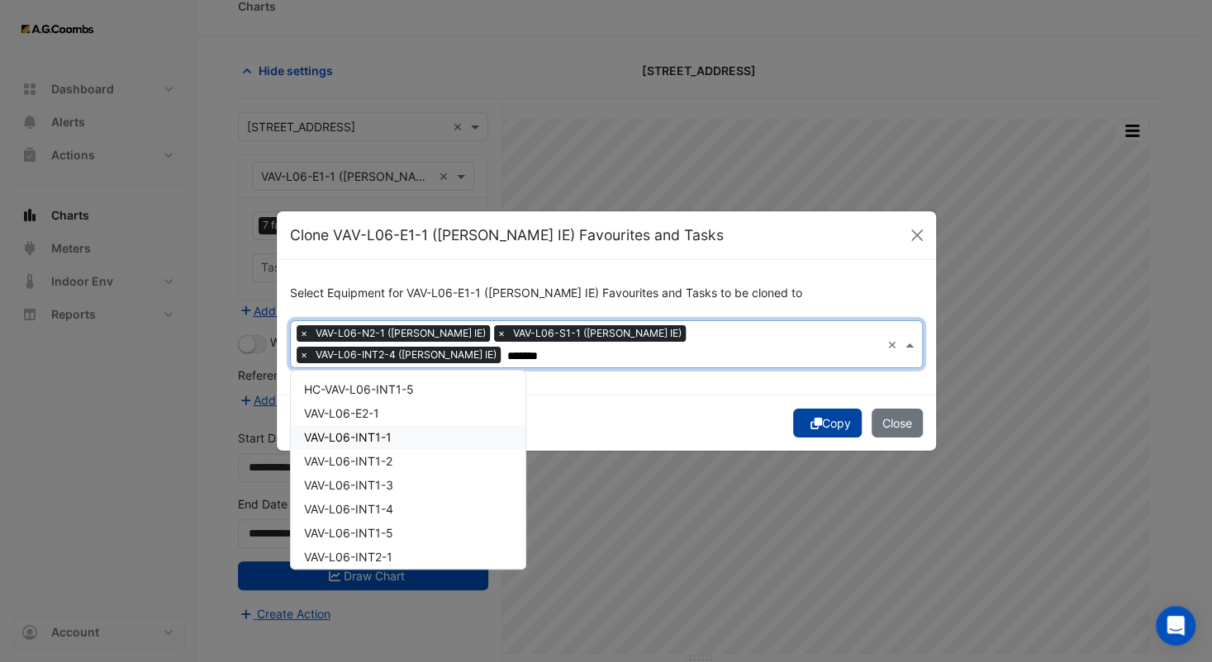
type input "*******"
click at [827, 414] on button "Copy" at bounding box center [827, 423] width 69 height 29
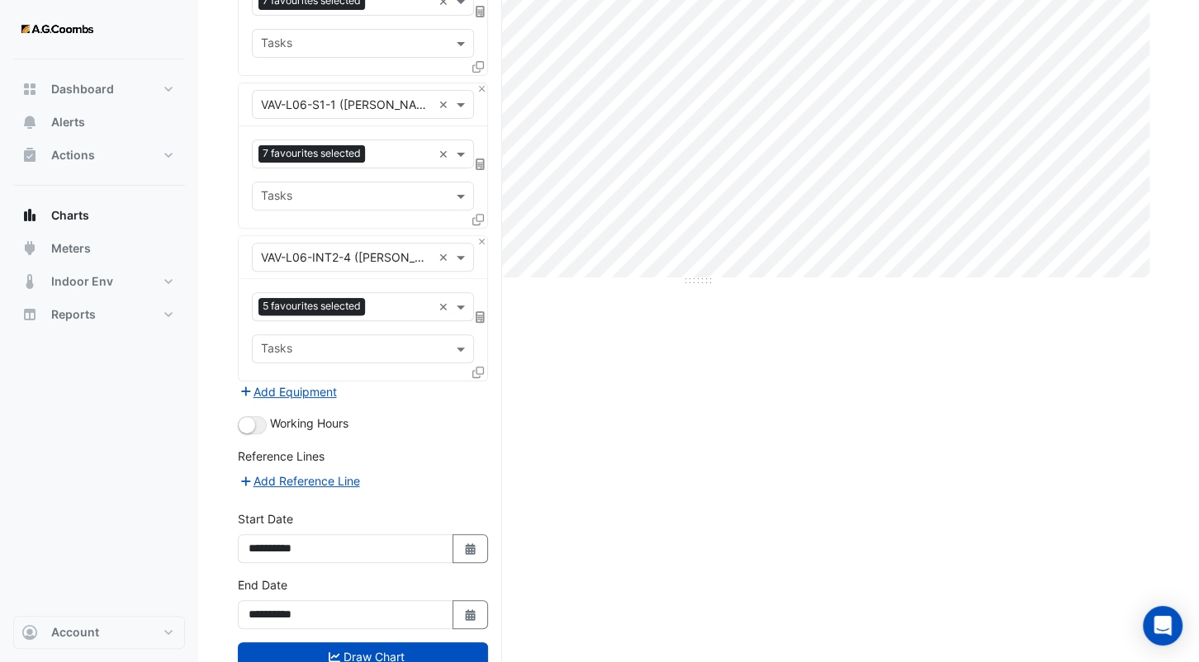
scroll to position [450, 0]
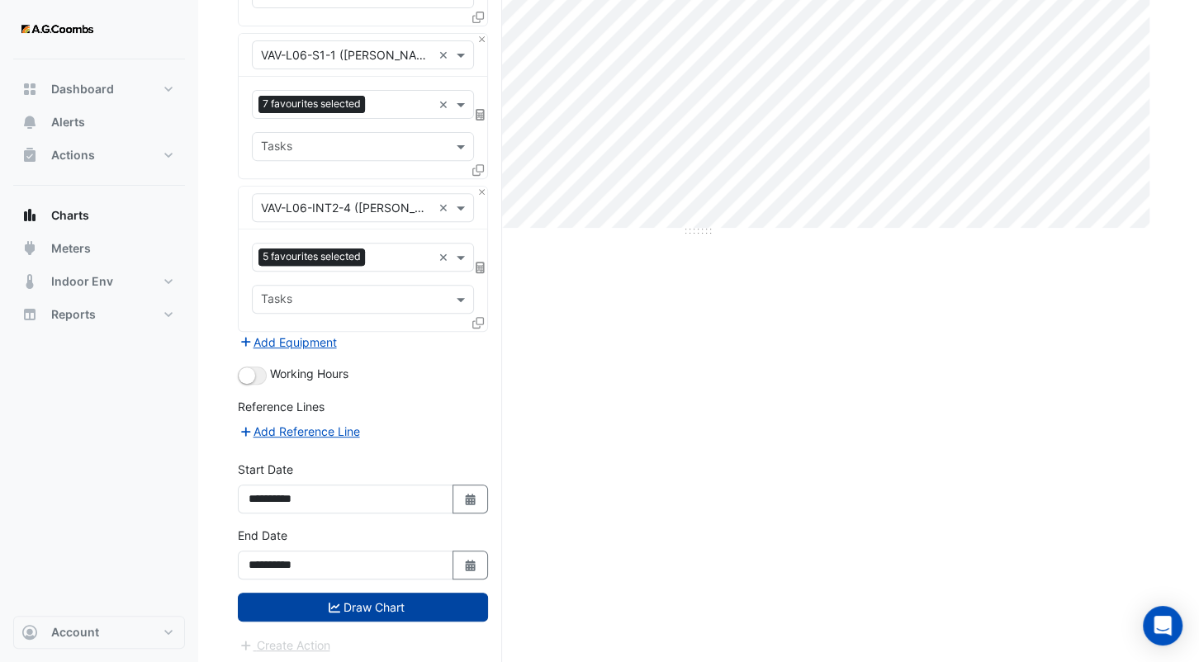
click at [410, 601] on button "Draw Chart" at bounding box center [363, 607] width 250 height 29
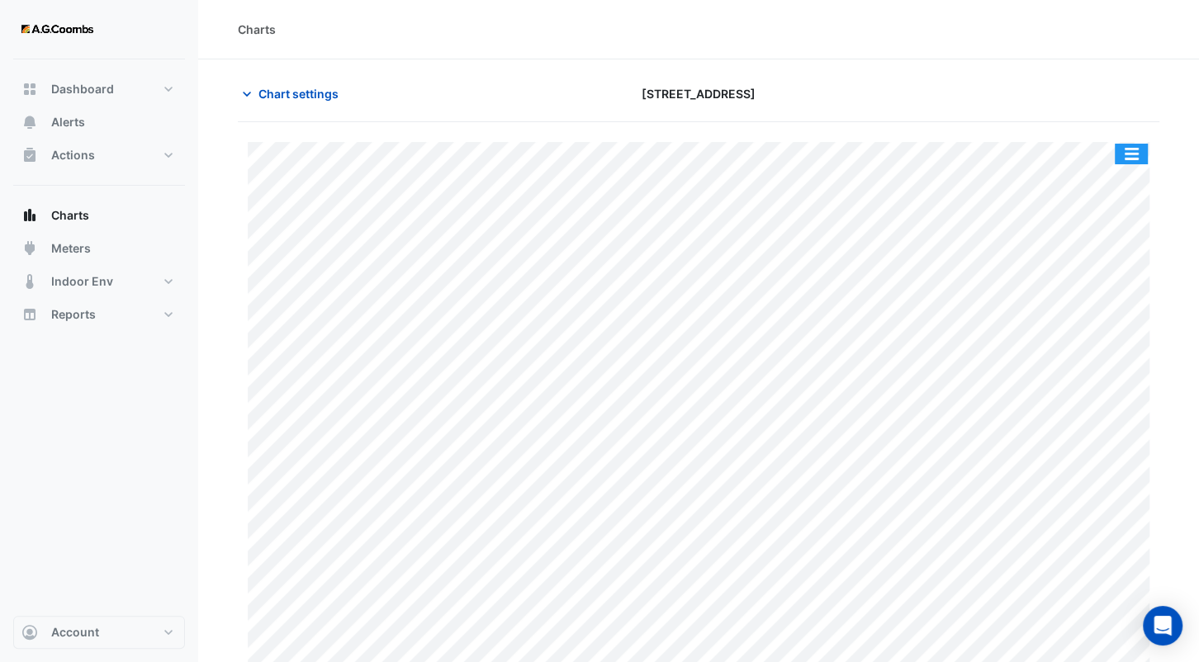
click at [1137, 154] on button "button" at bounding box center [1131, 154] width 33 height 21
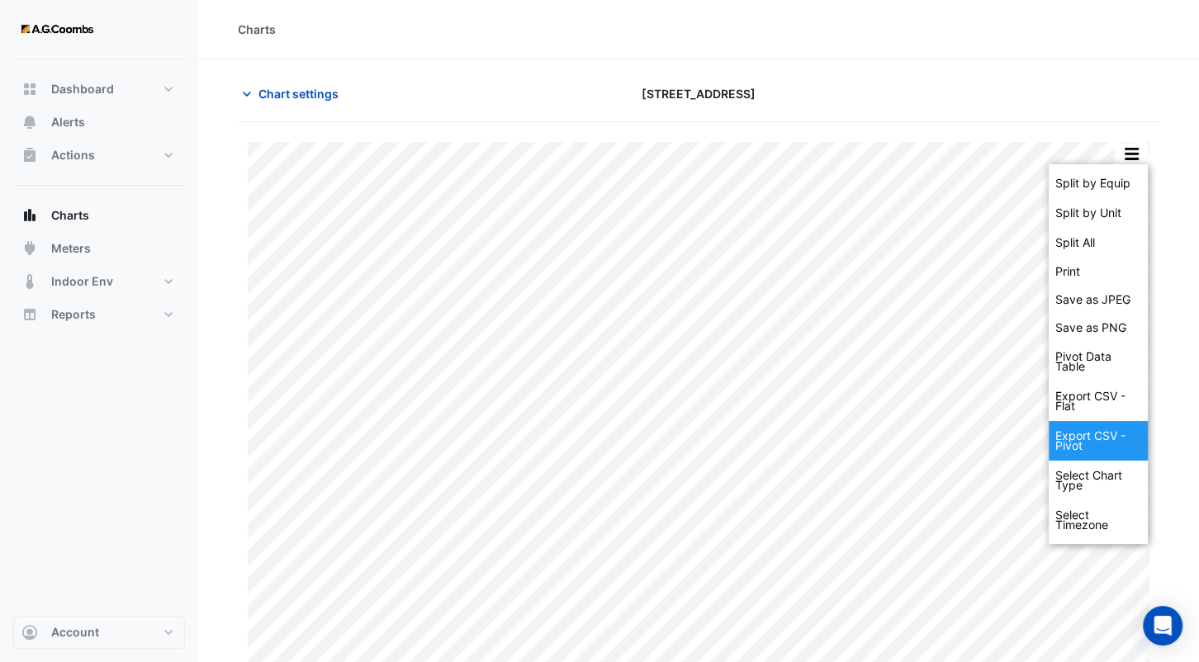
click at [1117, 442] on div "Export CSV - Pivot" at bounding box center [1098, 441] width 99 height 40
